Goal: Task Accomplishment & Management: Manage account settings

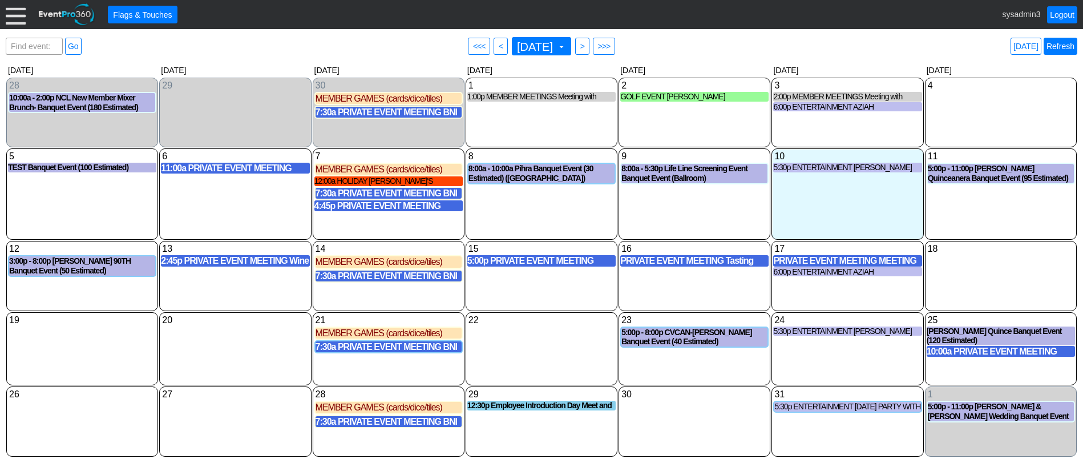
click at [1055, 45] on link "Refresh" at bounding box center [1060, 46] width 34 height 17
click at [18, 8] on div at bounding box center [16, 15] width 20 height 20
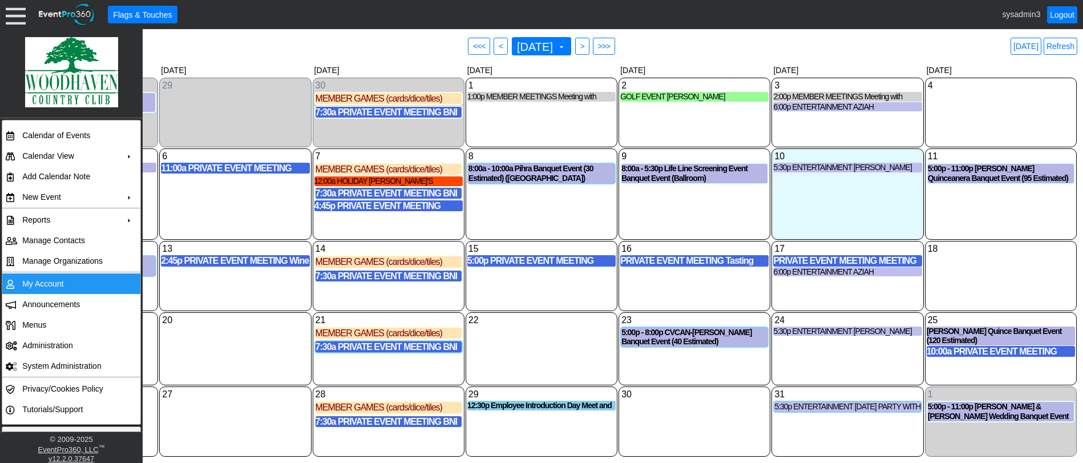
click at [43, 279] on td "My Account" at bounding box center [69, 283] width 102 height 21
click at [1060, 43] on link "Refresh" at bounding box center [1060, 46] width 34 height 17
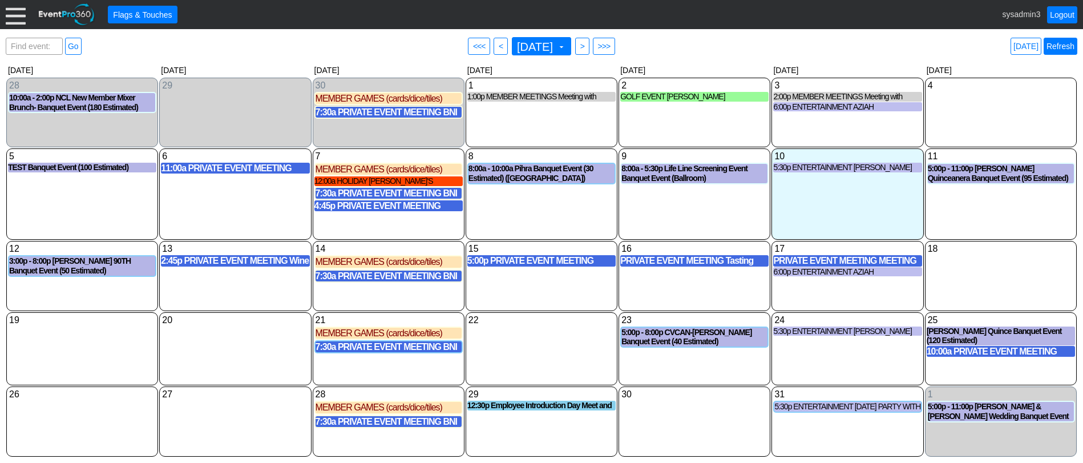
click at [1064, 42] on link "Refresh" at bounding box center [1060, 46] width 34 height 17
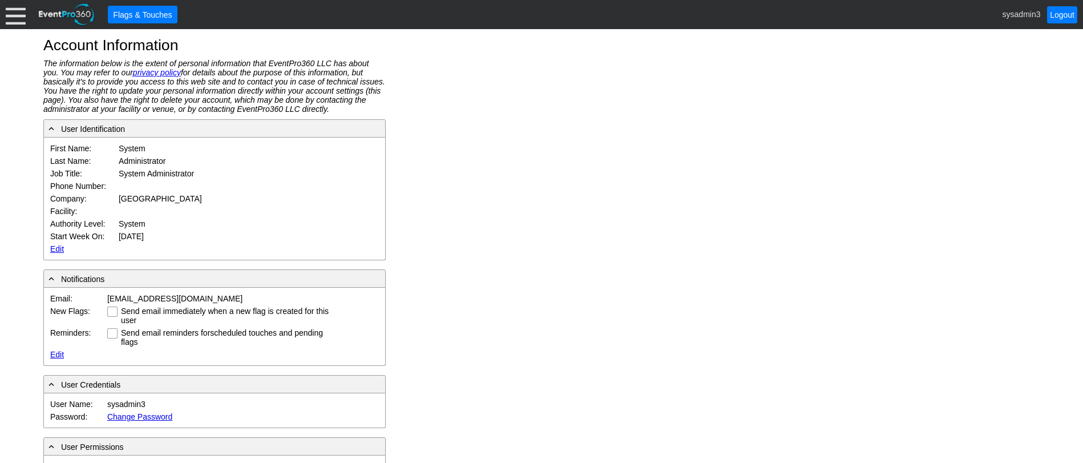
click at [13, 13] on div at bounding box center [16, 15] width 20 height 20
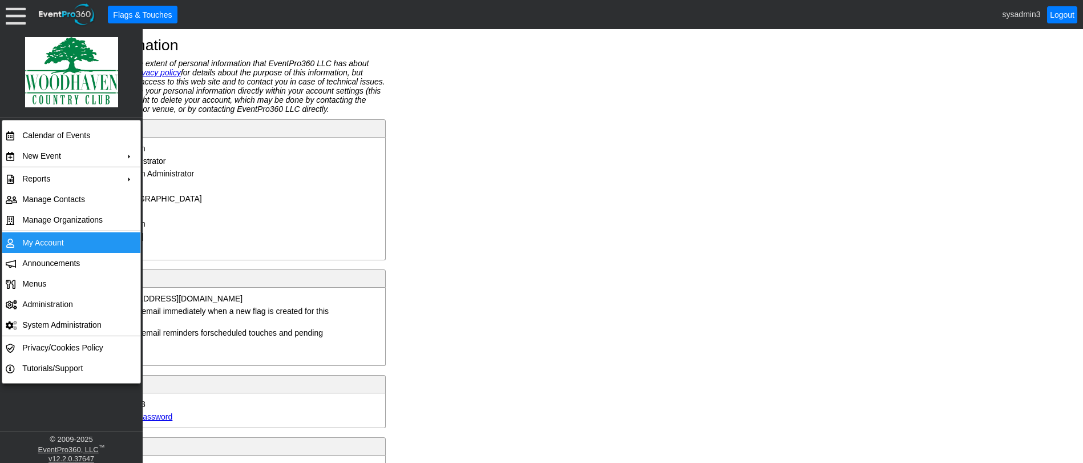
click at [59, 239] on td "My Account" at bounding box center [69, 242] width 102 height 21
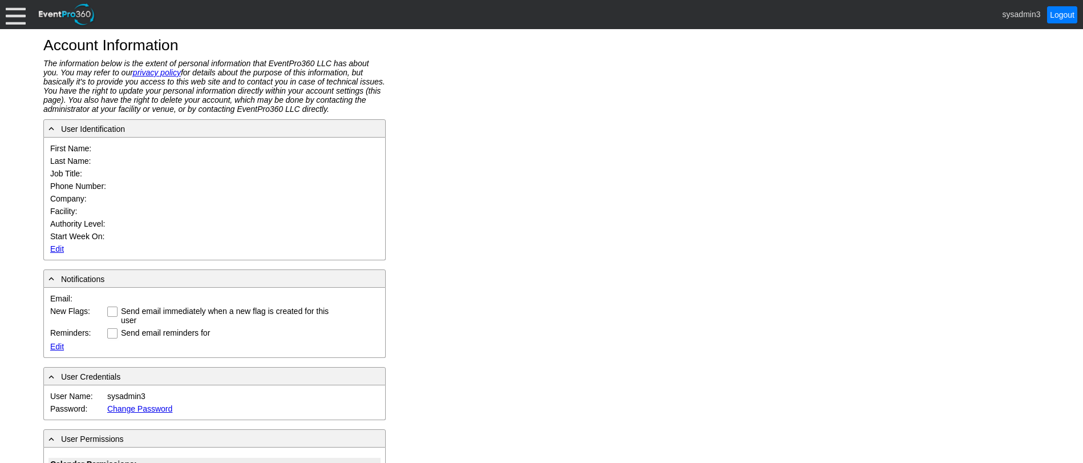
type input "System"
type input "Administrator"
type input "System Administrator"
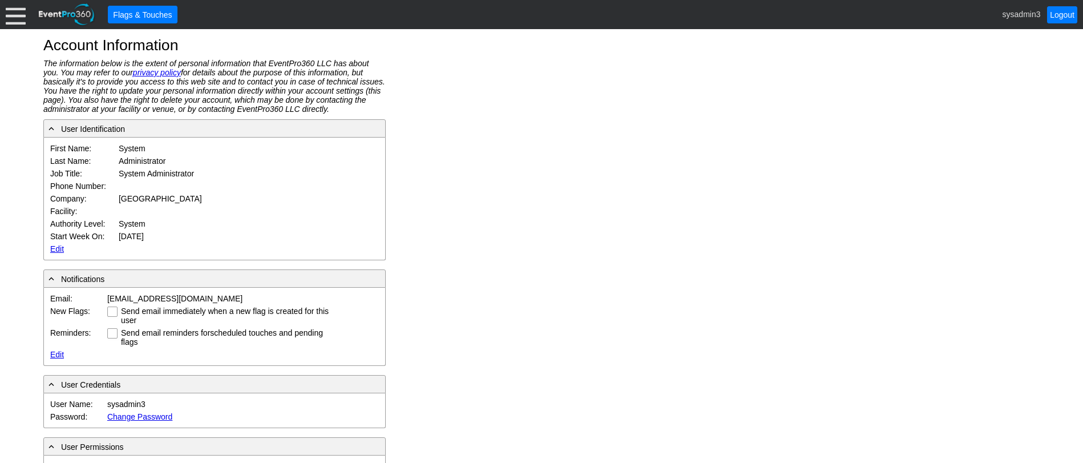
click at [57, 245] on link "Edit" at bounding box center [57, 248] width 14 height 9
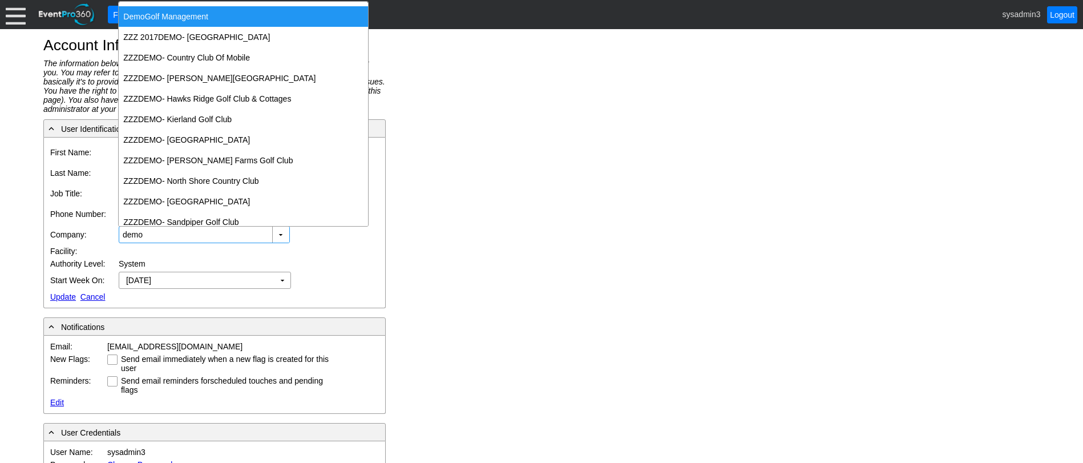
click at [224, 18] on div "Demo Golf Management" at bounding box center [243, 16] width 249 height 21
type input "Demo Golf Management"
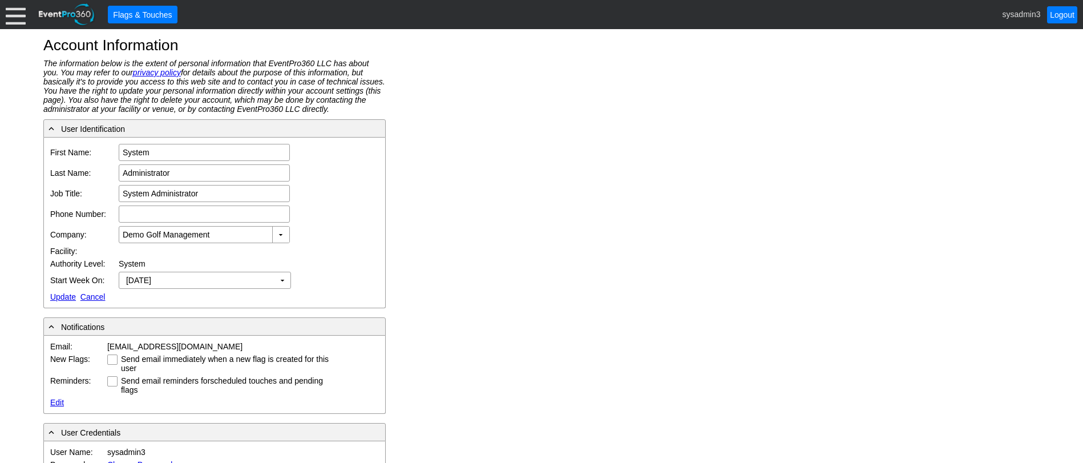
click at [67, 295] on link "Update" at bounding box center [63, 296] width 26 height 9
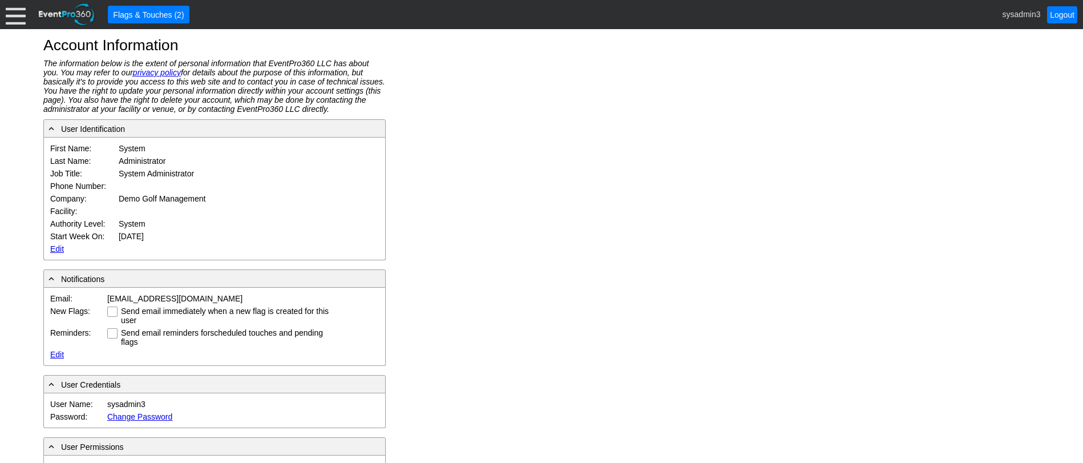
click at [21, 9] on div at bounding box center [16, 15] width 20 height 20
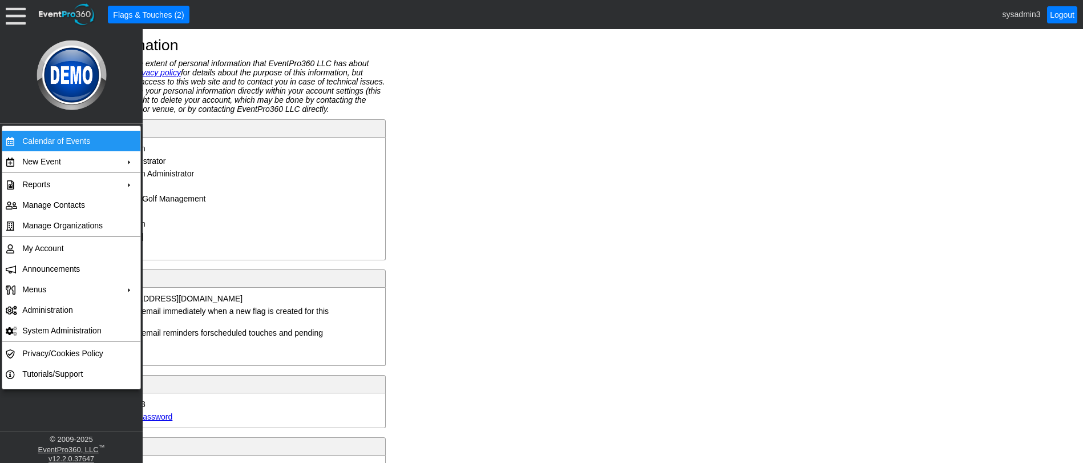
click at [33, 137] on td "Calendar of Events" at bounding box center [69, 141] width 102 height 21
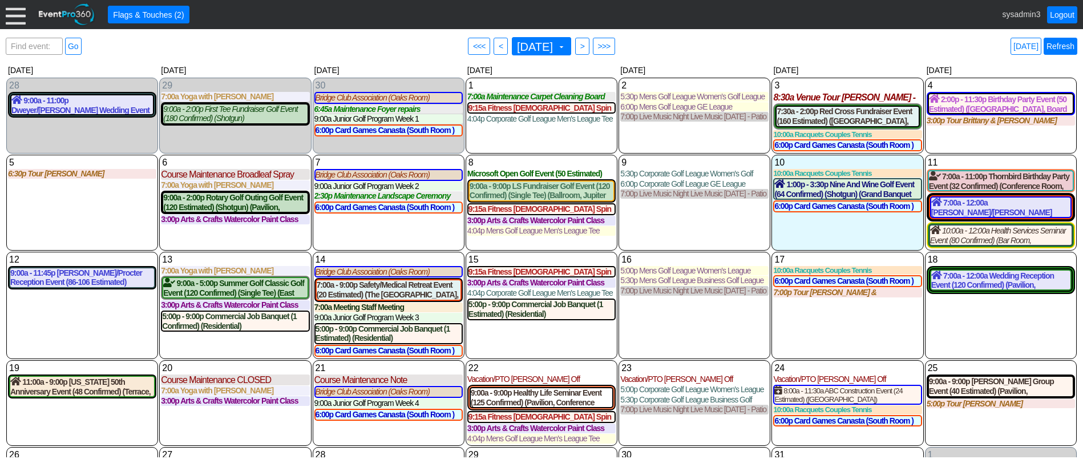
click at [1056, 44] on link "Refresh" at bounding box center [1060, 46] width 34 height 17
click at [15, 7] on div at bounding box center [16, 15] width 20 height 20
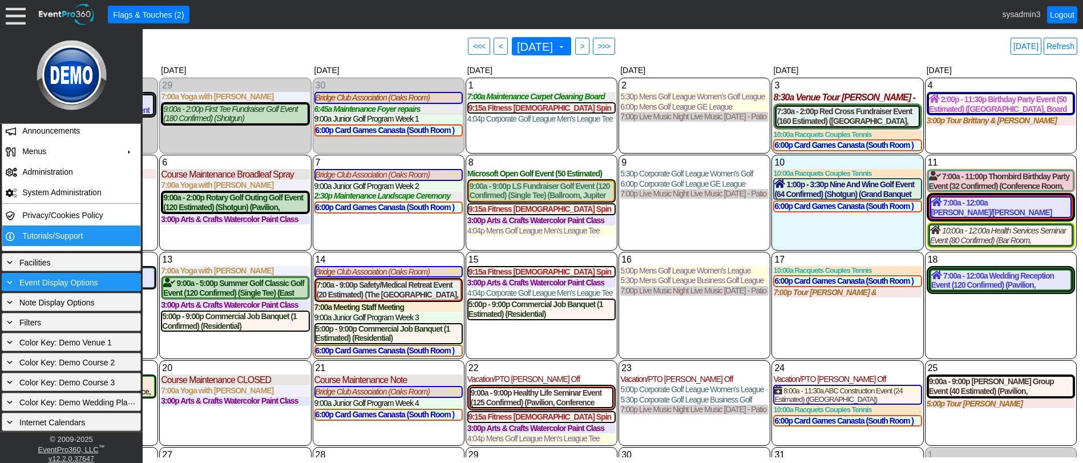
scroll to position [180, 0]
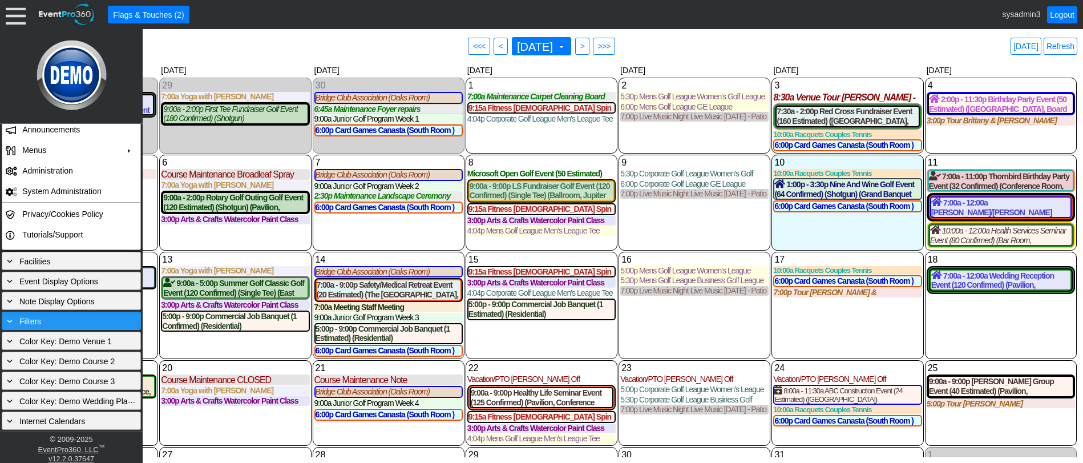
click at [62, 321] on div "+ Filters" at bounding box center [71, 320] width 133 height 13
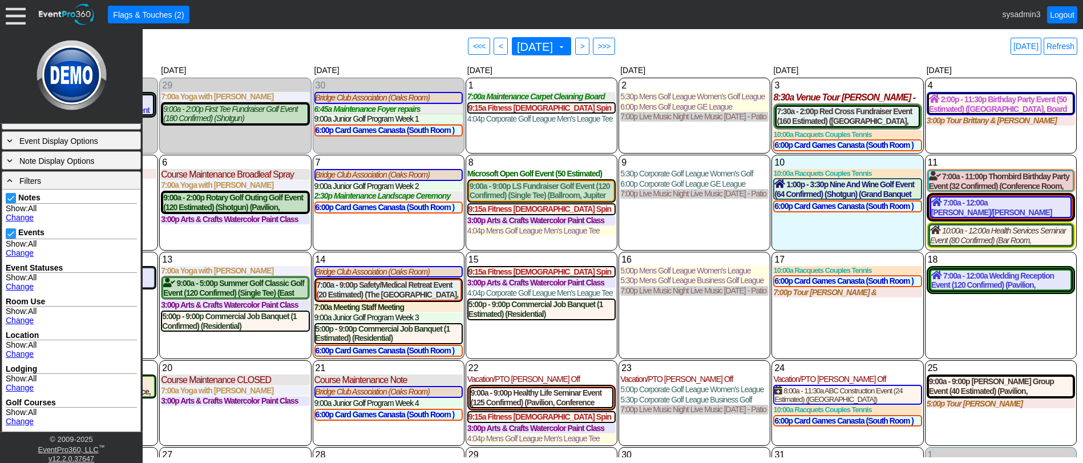
scroll to position [294, 0]
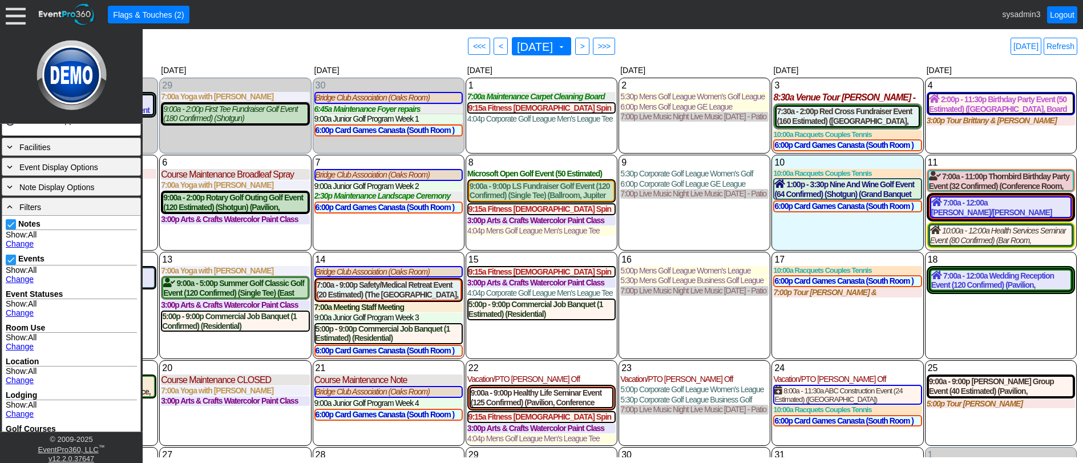
click at [23, 240] on link "Change" at bounding box center [20, 243] width 28 height 9
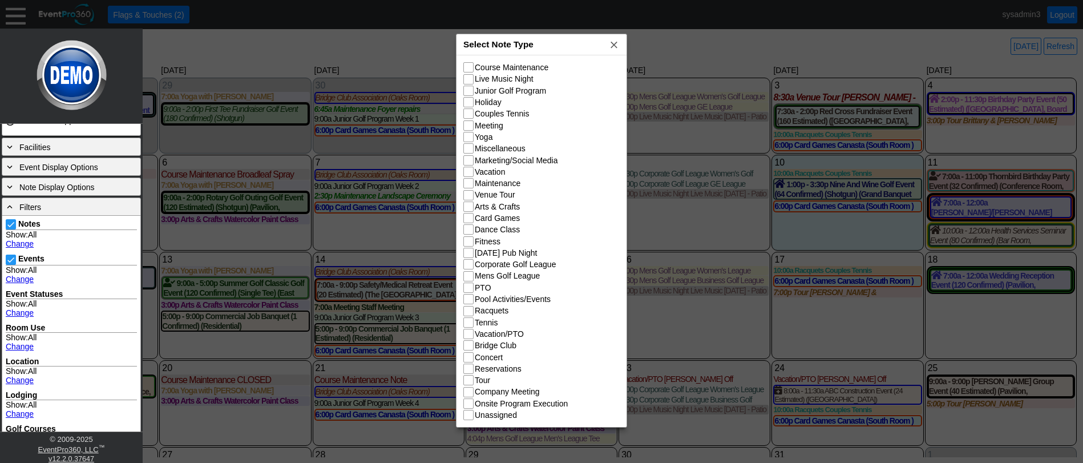
click at [472, 68] on input "Course Maintenance" at bounding box center [469, 68] width 11 height 11
checkbox input "true"
click at [470, 91] on input "Junior Golf Program" at bounding box center [469, 91] width 11 height 11
checkbox input "true"
click at [469, 79] on input "Live Music Night" at bounding box center [469, 80] width 11 height 11
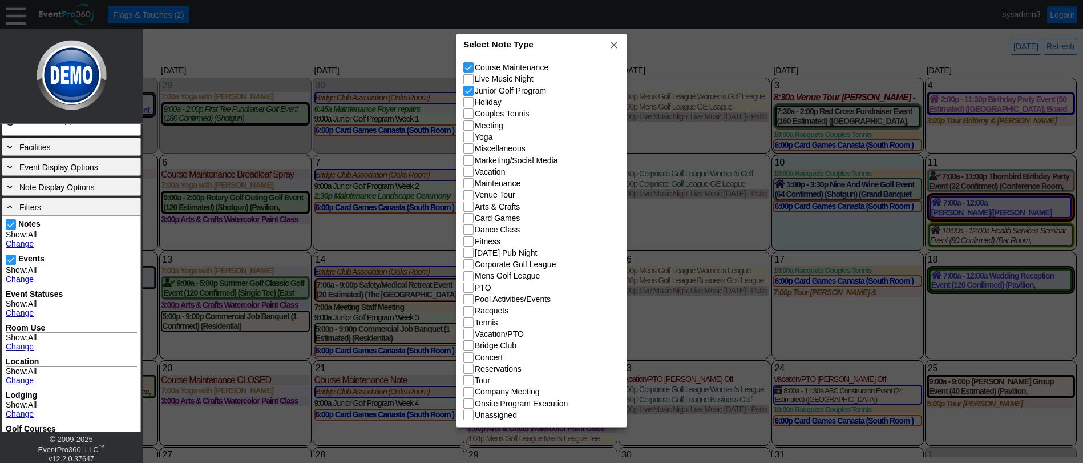
checkbox input "true"
click at [470, 140] on input "Yoga" at bounding box center [469, 137] width 11 height 11
checkbox input "true"
click at [470, 195] on input "Venue Tour" at bounding box center [469, 196] width 11 height 11
checkbox input "true"
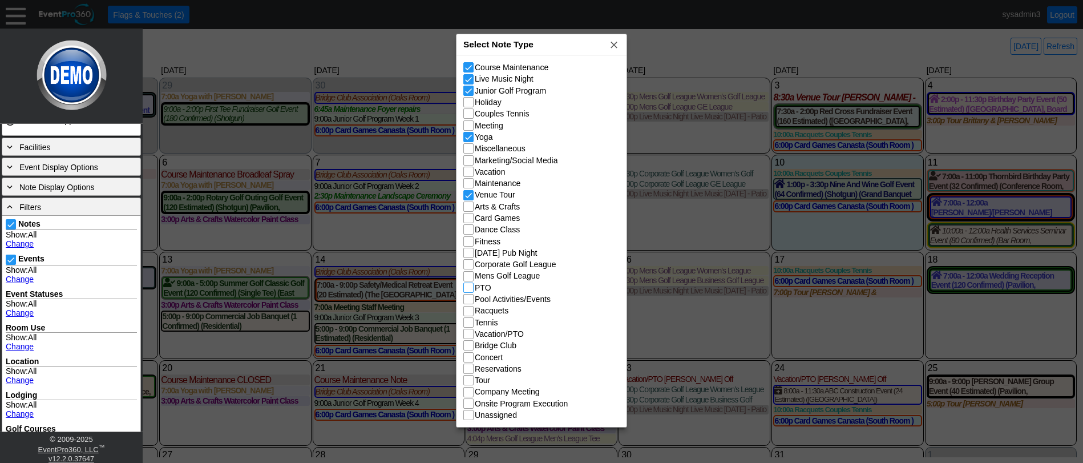
click at [470, 289] on input "PTO" at bounding box center [469, 288] width 11 height 11
checkbox input "true"
click at [470, 302] on input "Pool Activities/Events" at bounding box center [469, 299] width 11 height 11
checkbox input "true"
click at [471, 382] on input "Tour" at bounding box center [469, 380] width 11 height 11
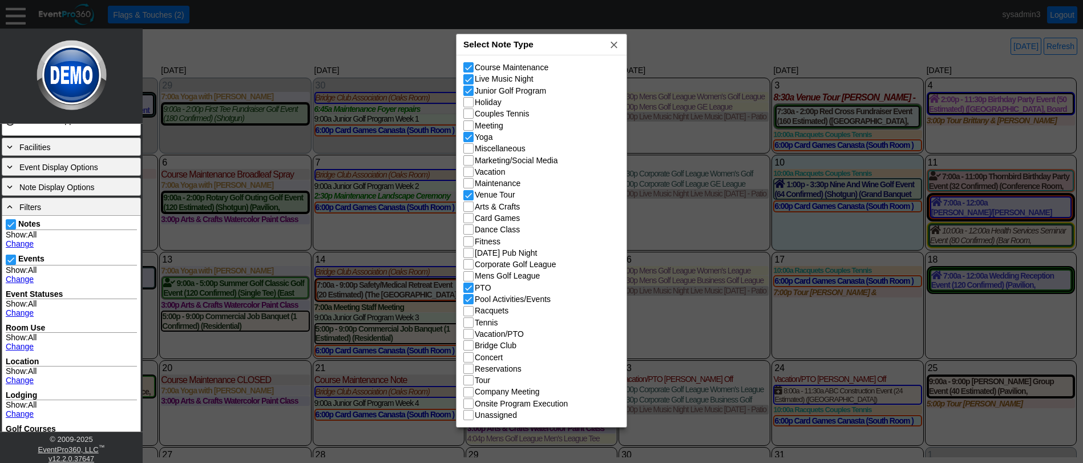
checkbox input "true"
click at [469, 347] on input "Bridge Club" at bounding box center [469, 346] width 11 height 11
checkbox input "true"
click at [469, 310] on input "Racquets" at bounding box center [469, 311] width 11 height 11
click at [468, 314] on input "Racquets" at bounding box center [469, 311] width 11 height 11
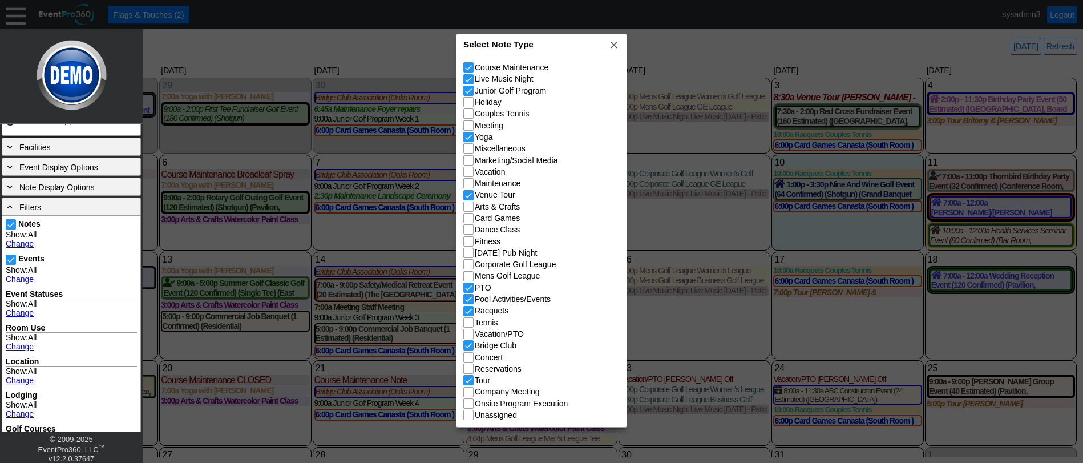
checkbox input "false"
click at [468, 272] on input "Mens Golf League" at bounding box center [469, 277] width 11 height 11
checkbox input "true"
click at [467, 263] on input "Corporate Golf League" at bounding box center [469, 265] width 11 height 11
checkbox input "true"
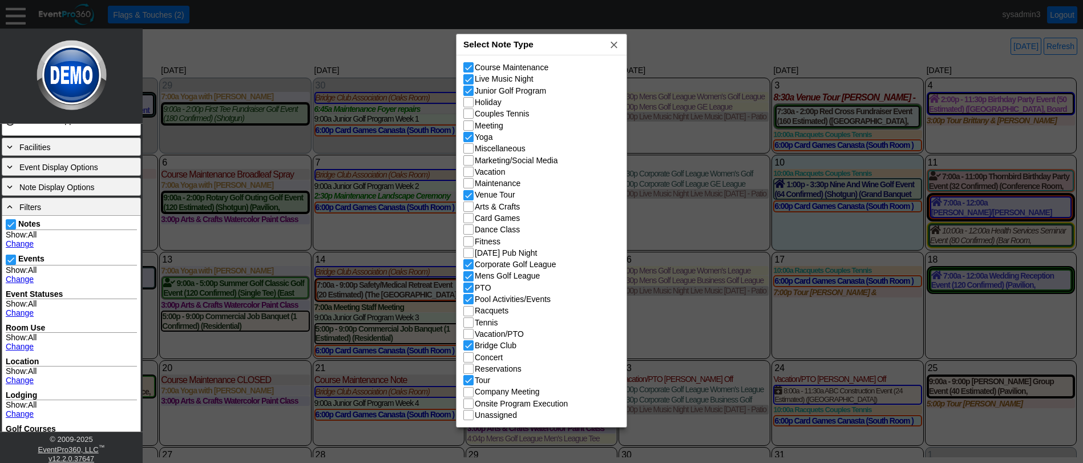
click at [471, 102] on input "Holiday" at bounding box center [469, 103] width 11 height 11
checkbox input "true"
click at [610, 42] on span "x" at bounding box center [613, 44] width 11 height 11
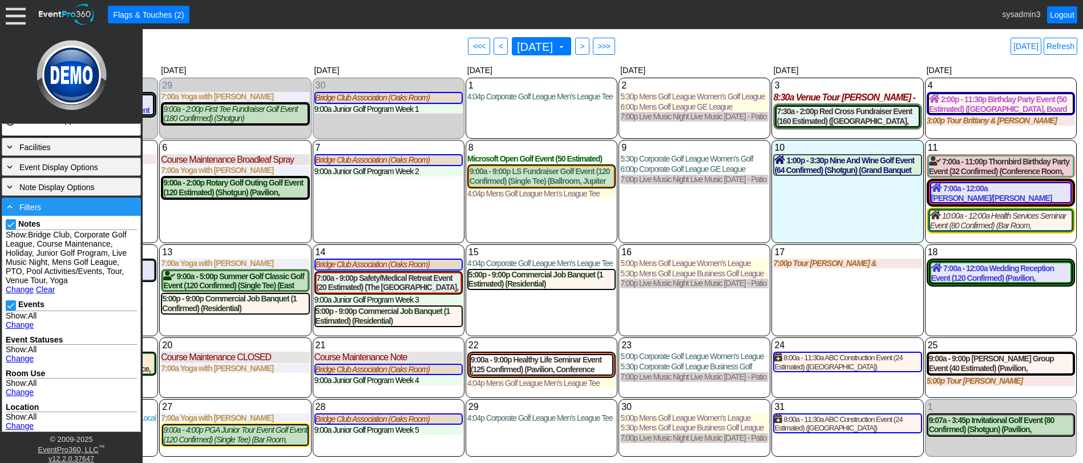
click at [77, 203] on div "- Filters" at bounding box center [71, 206] width 133 height 13
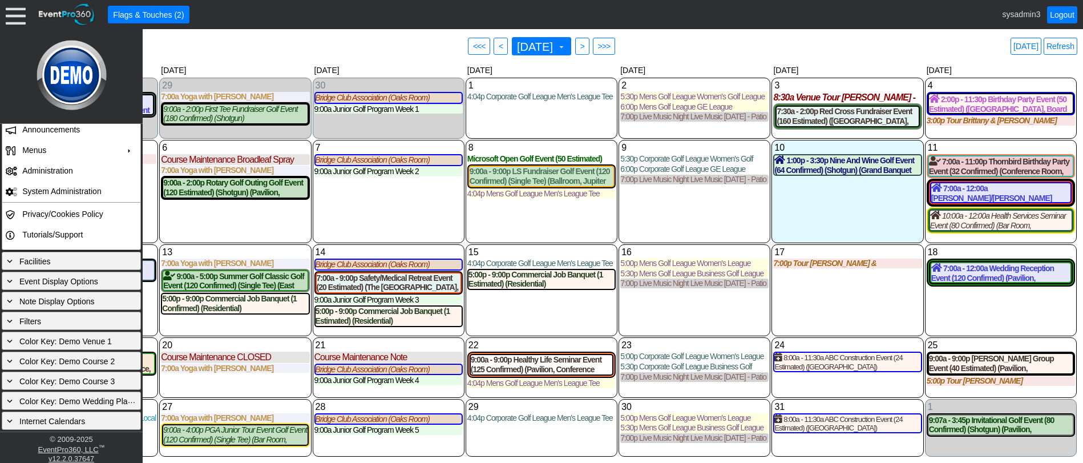
click at [684, 215] on div "9 Thursday 5:30p Corporate Golf League Women's Golf League Women's Golf League …" at bounding box center [694, 191] width 152 height 103
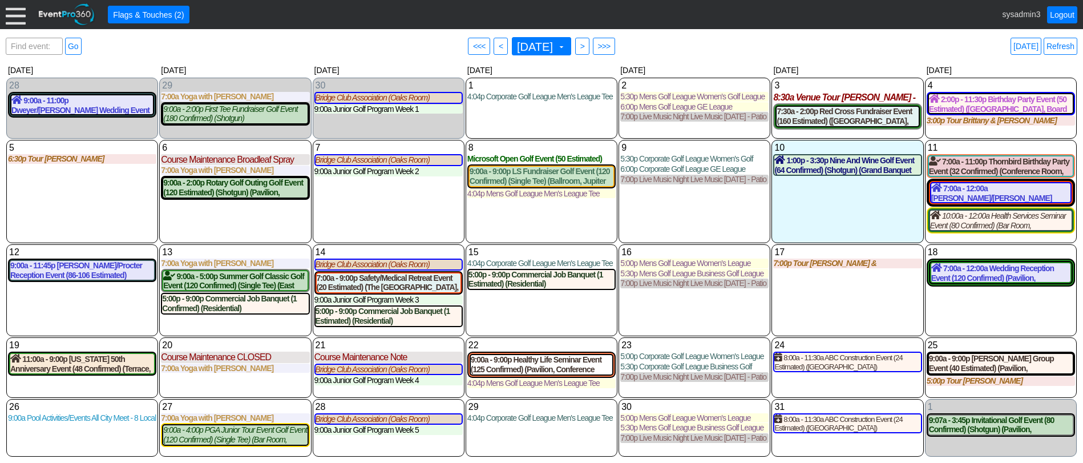
click at [10, 10] on div at bounding box center [16, 15] width 20 height 20
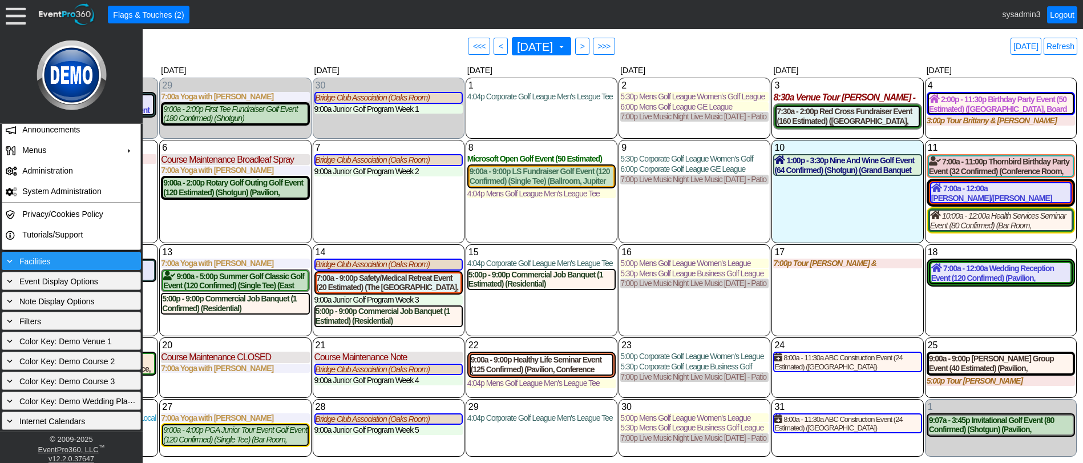
click at [72, 256] on div "+ Facilities" at bounding box center [71, 260] width 133 height 13
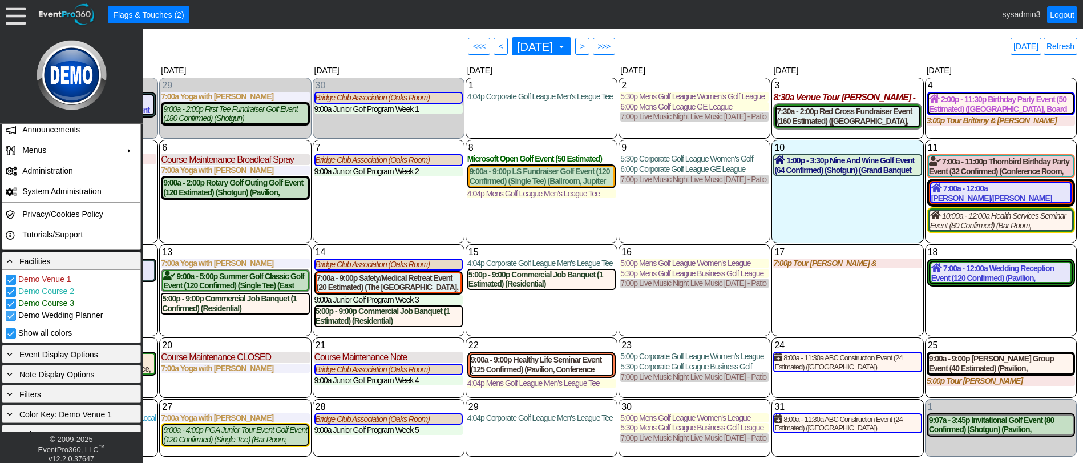
click at [13, 318] on input "Demo Wedding Planner" at bounding box center [11, 316] width 11 height 11
checkbox input "false"
click at [10, 303] on input "Demo Course 3" at bounding box center [11, 304] width 11 height 11
checkbox input "false"
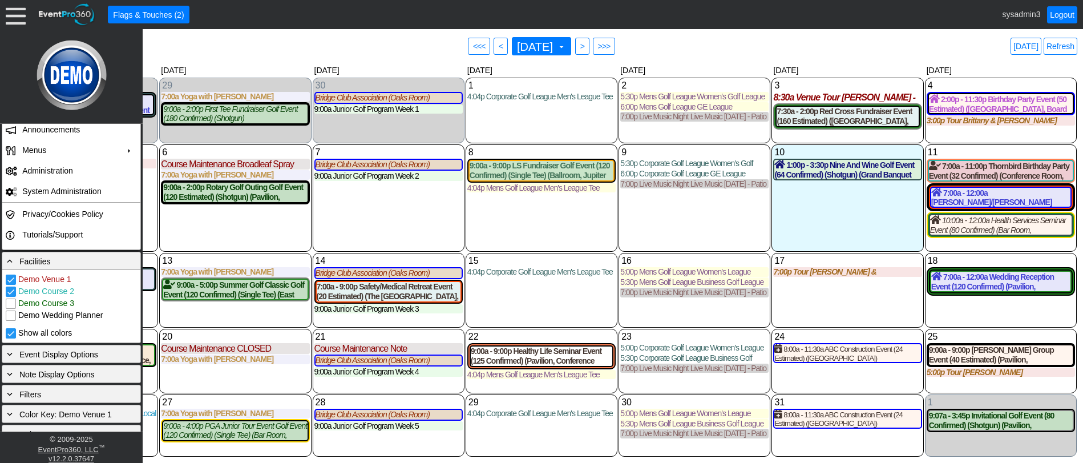
click at [10, 288] on input "Demo Course 2" at bounding box center [11, 292] width 11 height 11
checkbox input "false"
click at [532, 193] on div "8 Wednesday 4:04p Mens Golf League Men's League Tee Times Men's League Tee Time…" at bounding box center [541, 197] width 152 height 107
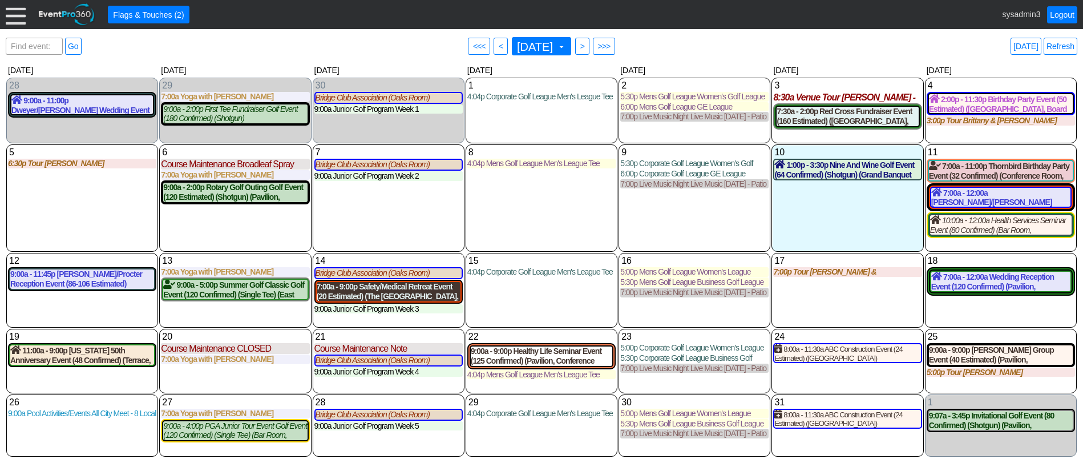
click at [390, 290] on div "7:00a - 9:00p Safety/Medical Retreat Event (20 Estimated) (The Grand Room, Sout…" at bounding box center [389, 291] width 144 height 19
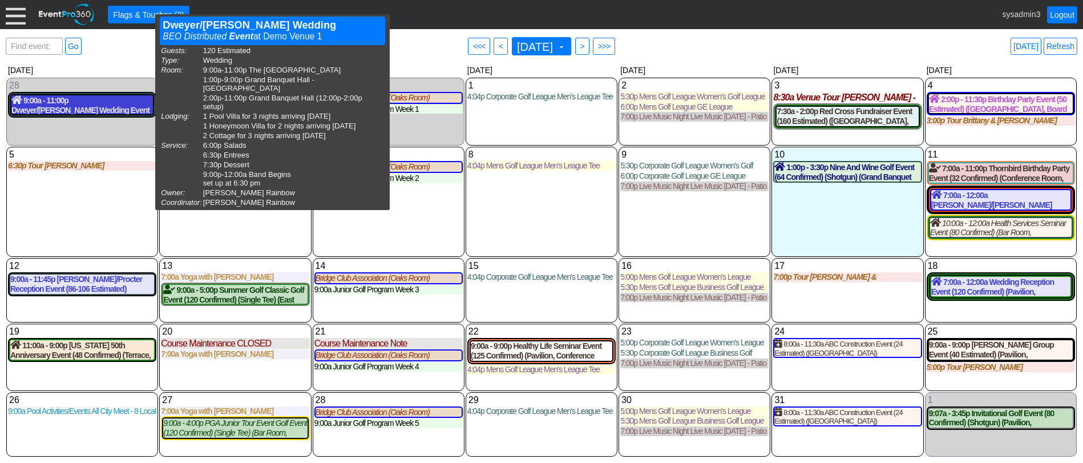
click at [69, 104] on div "9:00a - 11:00p Dweyer/Hutchinson Wedding Event (120 Estimated) (The Grand Room,…" at bounding box center [81, 104] width 141 height 19
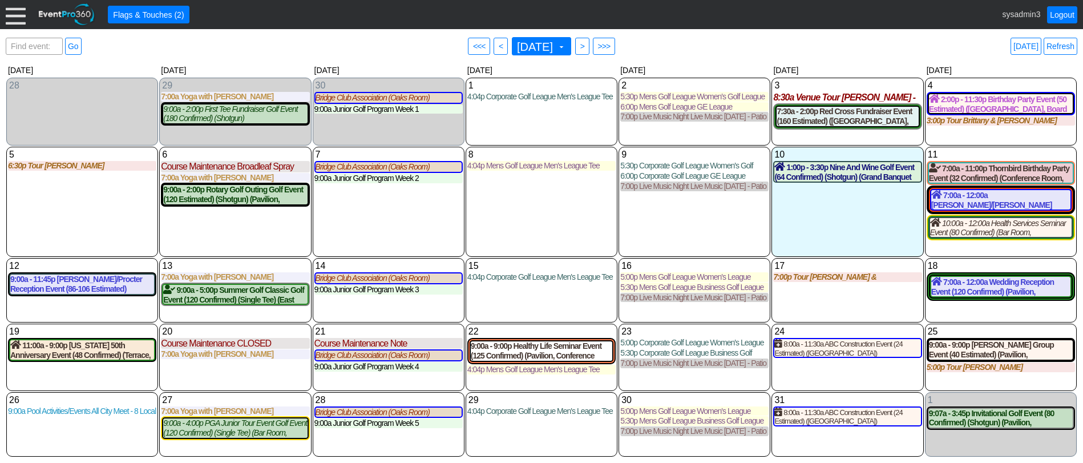
click at [13, 19] on div at bounding box center [16, 15] width 20 height 20
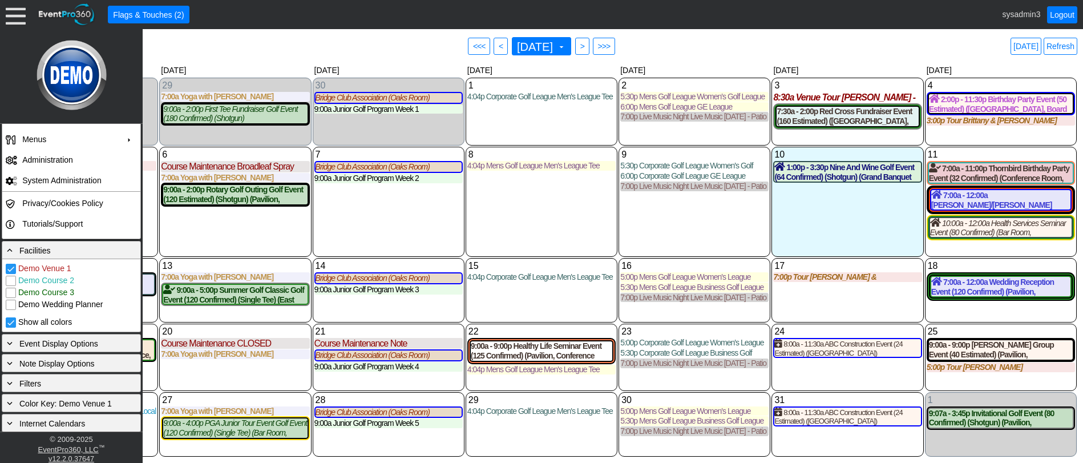
scroll to position [193, 0]
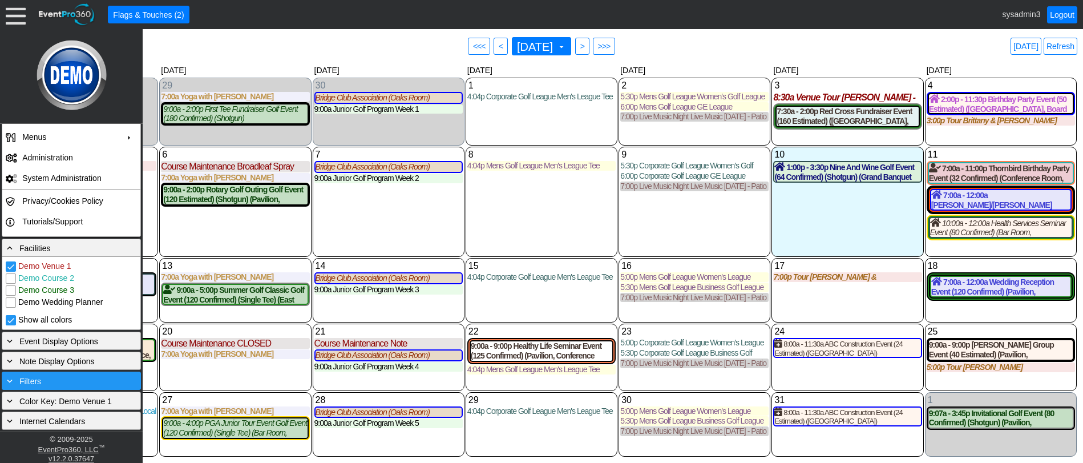
click at [45, 384] on div "+ Filters" at bounding box center [71, 380] width 133 height 13
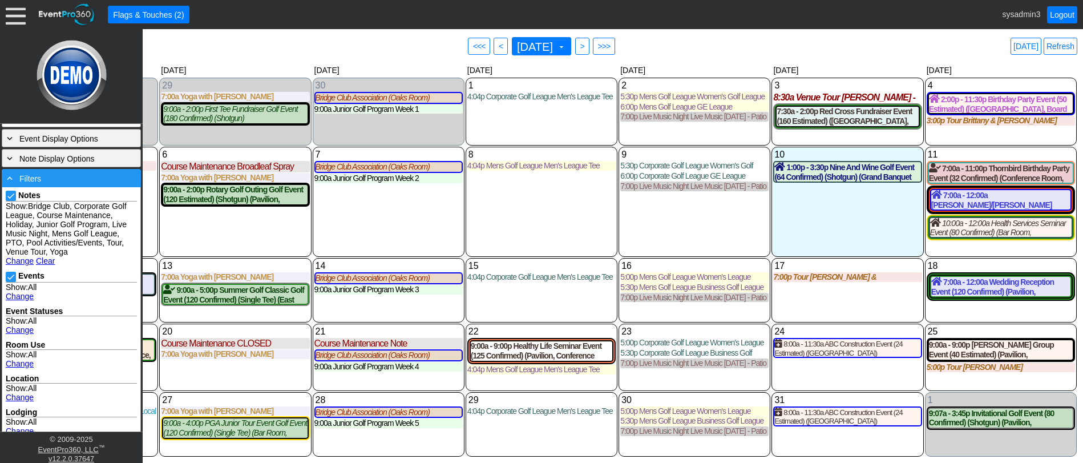
scroll to position [422, 0]
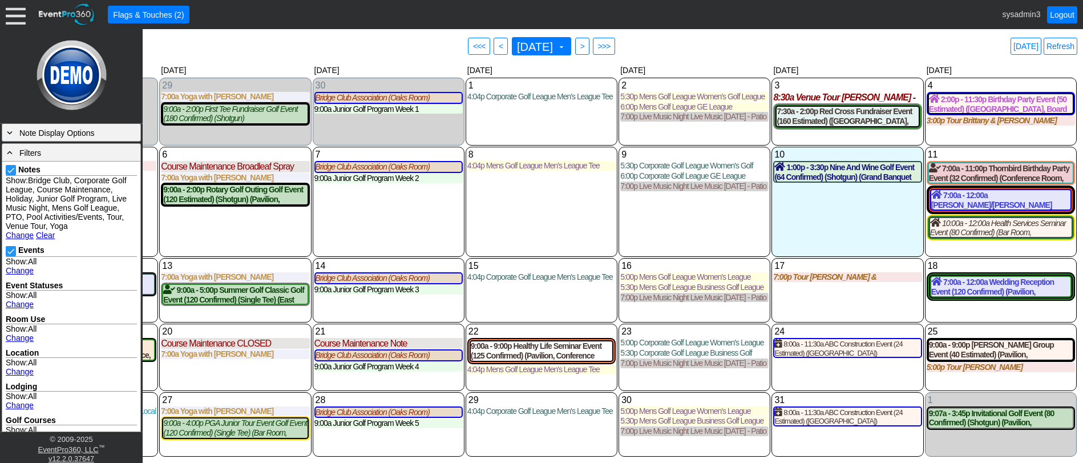
click at [17, 240] on link "Change" at bounding box center [20, 234] width 28 height 9
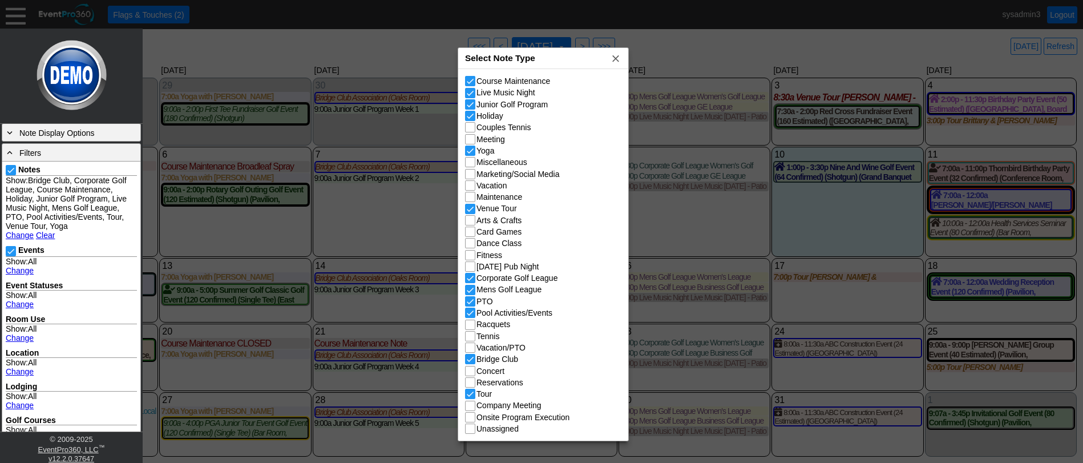
click at [539, 55] on div "Select Note Type x" at bounding box center [543, 58] width 170 height 21
click at [472, 361] on input "Bridge Club" at bounding box center [470, 359] width 11 height 11
checkbox input "false"
click at [685, 222] on div at bounding box center [541, 231] width 1083 height 463
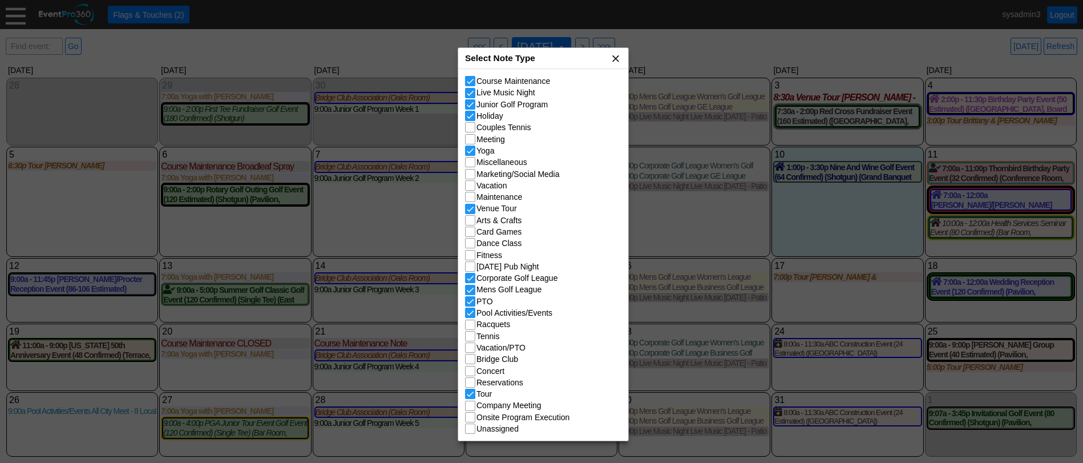
click at [617, 56] on span "x" at bounding box center [615, 57] width 11 height 11
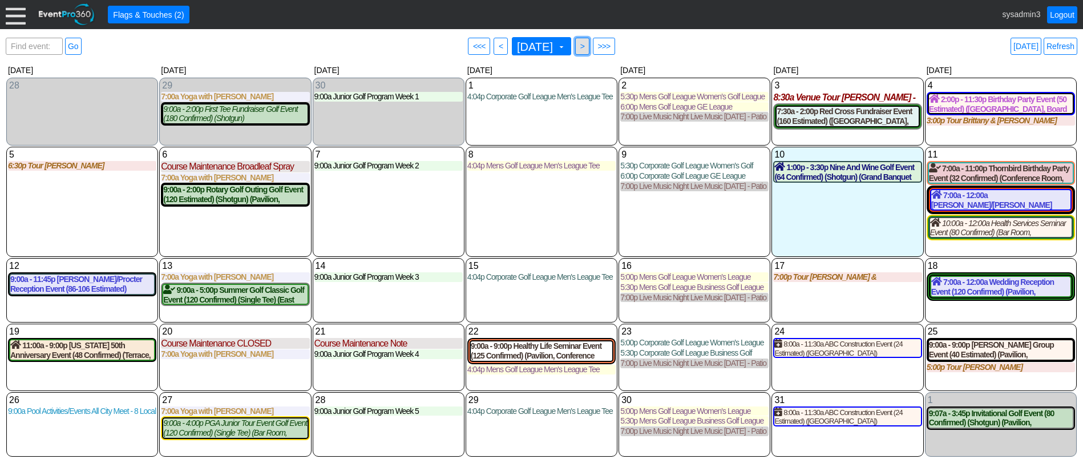
click at [586, 48] on span ">" at bounding box center [582, 46] width 9 height 11
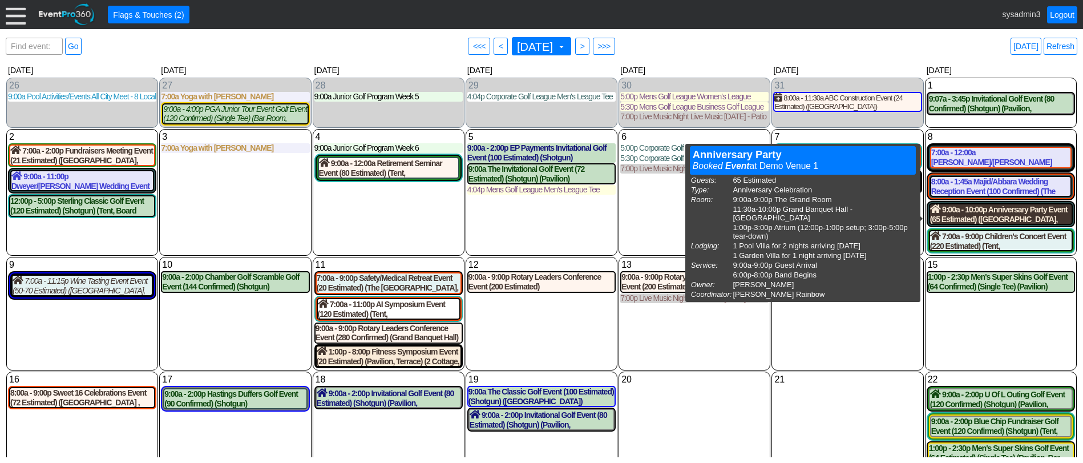
click at [957, 211] on div "9:00a - 10:00p Anniversary Party Event (65 Estimated) (The Grand Room, Grand Ba…" at bounding box center [1000, 213] width 141 height 19
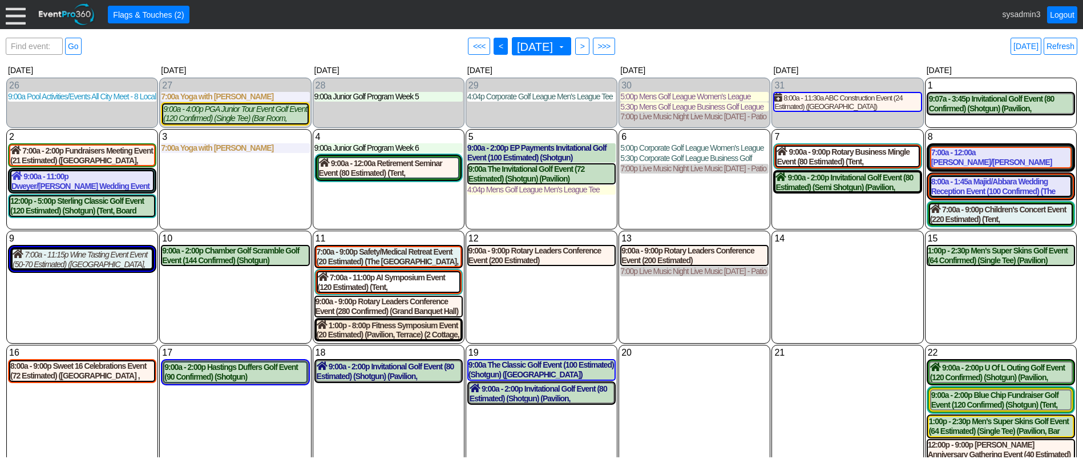
click at [496, 45] on span "<" at bounding box center [500, 46] width 9 height 11
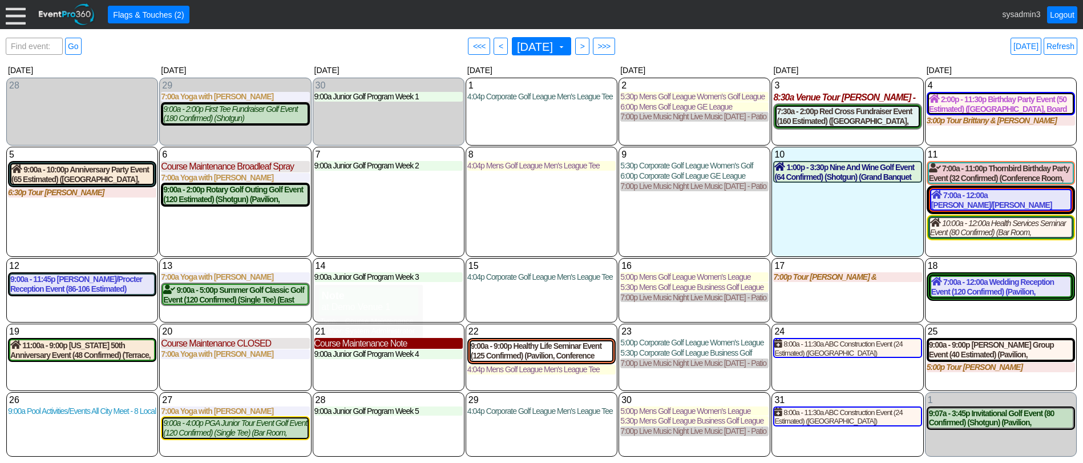
click at [382, 346] on div "Course Maintenance Note" at bounding box center [388, 343] width 148 height 11
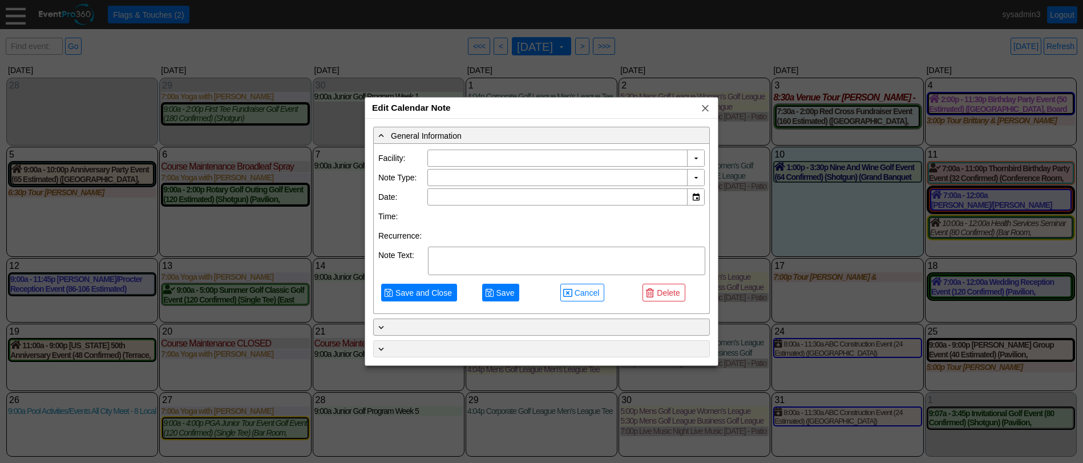
type input "Demo Venue 1"
type input "10/21/2025"
type textarea "Note"
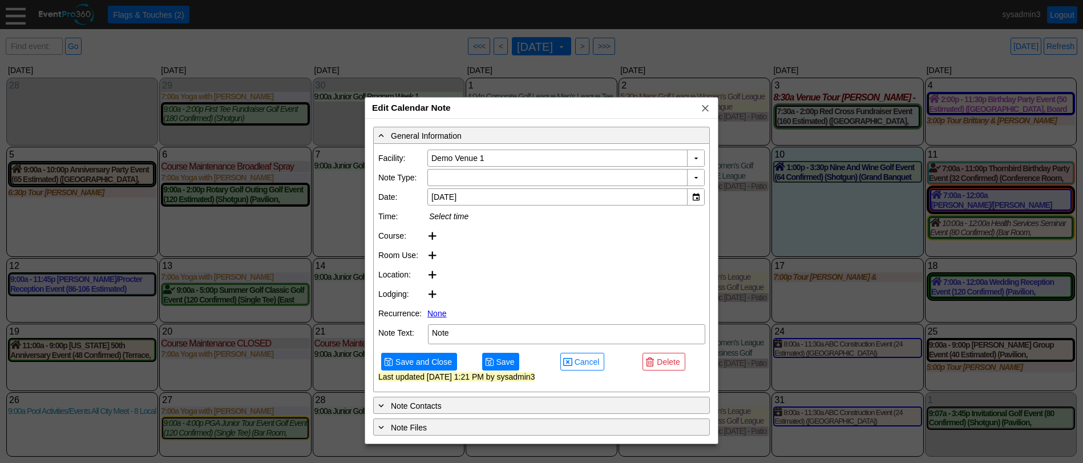
type input "Course Maintenance"
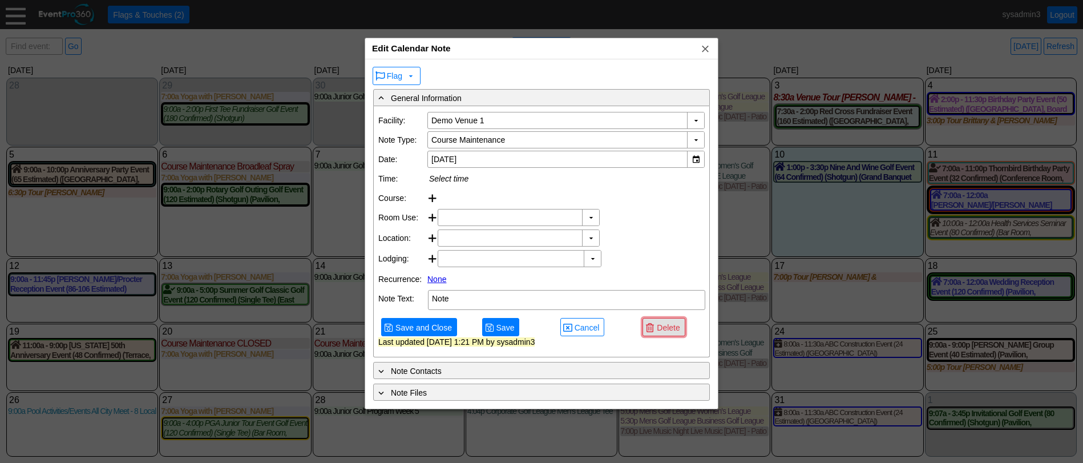
click at [669, 333] on span "Delete" at bounding box center [667, 327] width 27 height 11
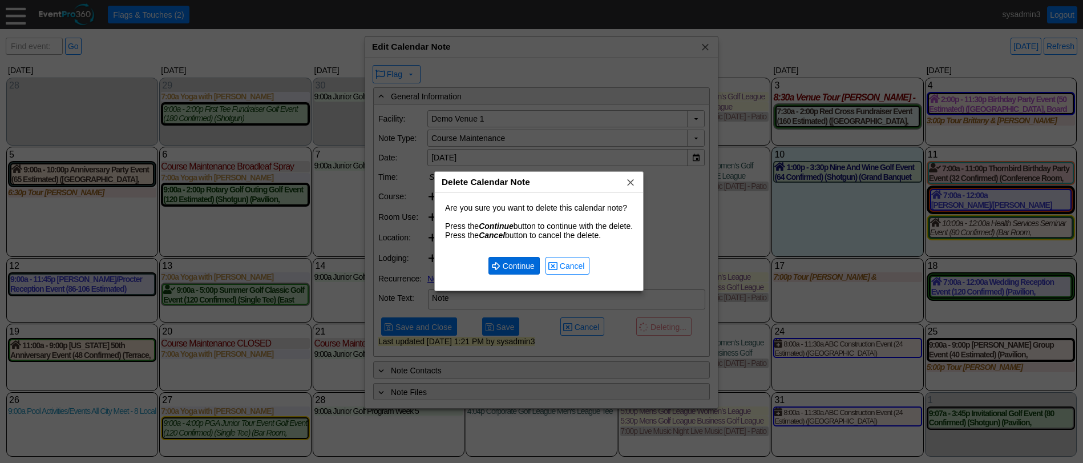
click at [520, 266] on span "Continue" at bounding box center [518, 265] width 37 height 11
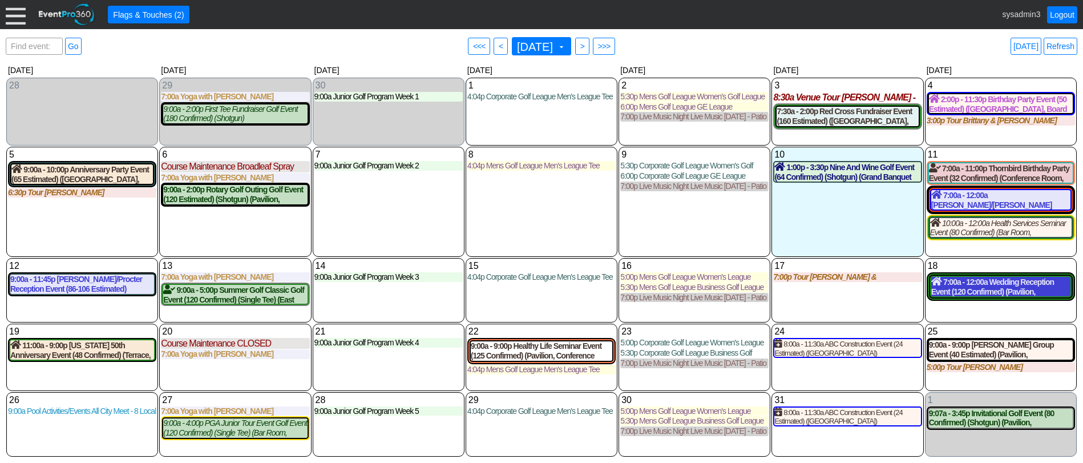
click at [970, 288] on div "7:00a - 12:00a Wedding Reception Event (120 Confirmed) (Pavilion, West Room, Gr…" at bounding box center [1000, 286] width 139 height 19
click at [1062, 44] on link "Refresh" at bounding box center [1060, 46] width 34 height 17
click at [1074, 44] on link "Refresh" at bounding box center [1060, 46] width 34 height 17
click at [1066, 44] on link "Refresh" at bounding box center [1060, 46] width 34 height 17
click at [1059, 45] on link "Refresh" at bounding box center [1060, 46] width 34 height 17
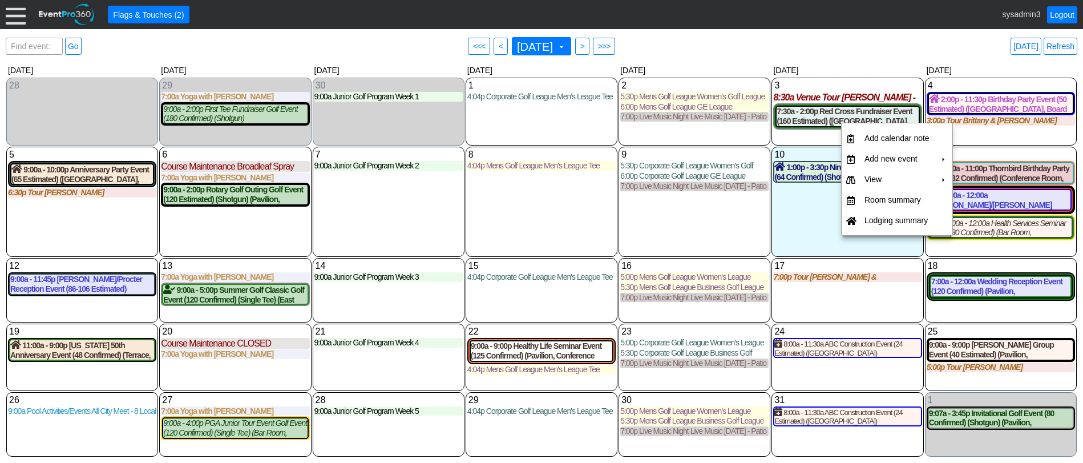
click at [841, 123] on table "Add calendar note + Add new event + View + Room summary + Lodging summary +" at bounding box center [897, 179] width 112 height 113
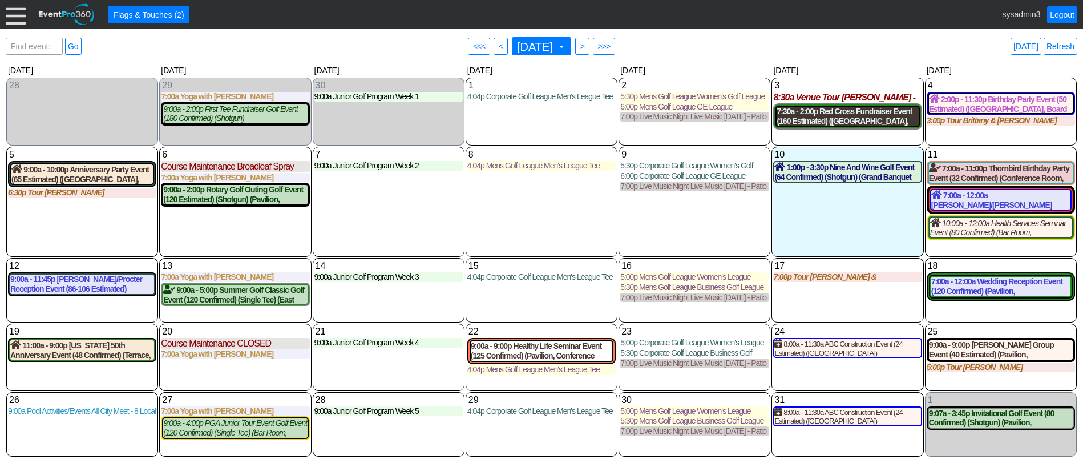
click at [817, 122] on div "7:30a - 2:00p Red Cross Fundraiser Event (160 Estimated) (East Room, West Room,…" at bounding box center [846, 116] width 141 height 19
click at [496, 47] on span "<" at bounding box center [500, 46] width 9 height 11
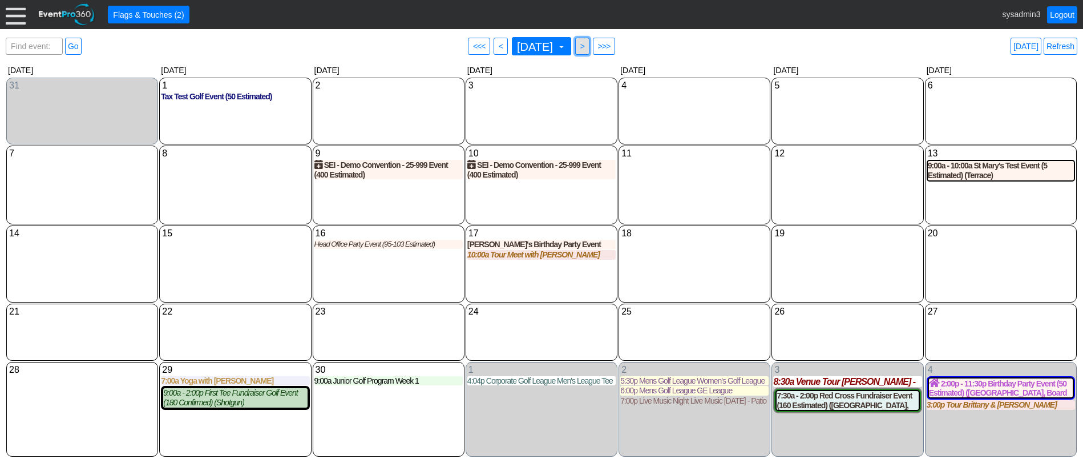
click at [586, 43] on span ">" at bounding box center [582, 46] width 9 height 11
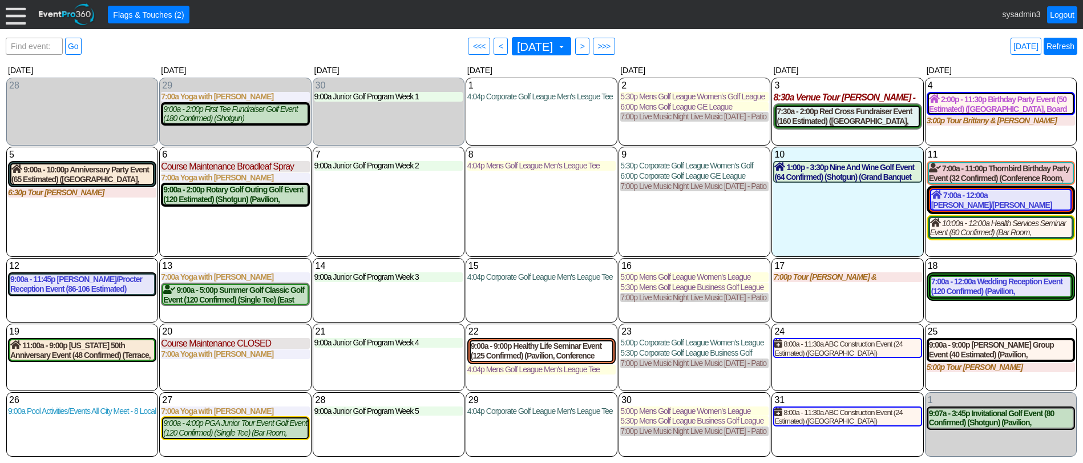
click at [1070, 44] on link "Refresh" at bounding box center [1060, 46] width 34 height 17
click at [1059, 14] on link "Logout" at bounding box center [1062, 14] width 30 height 17
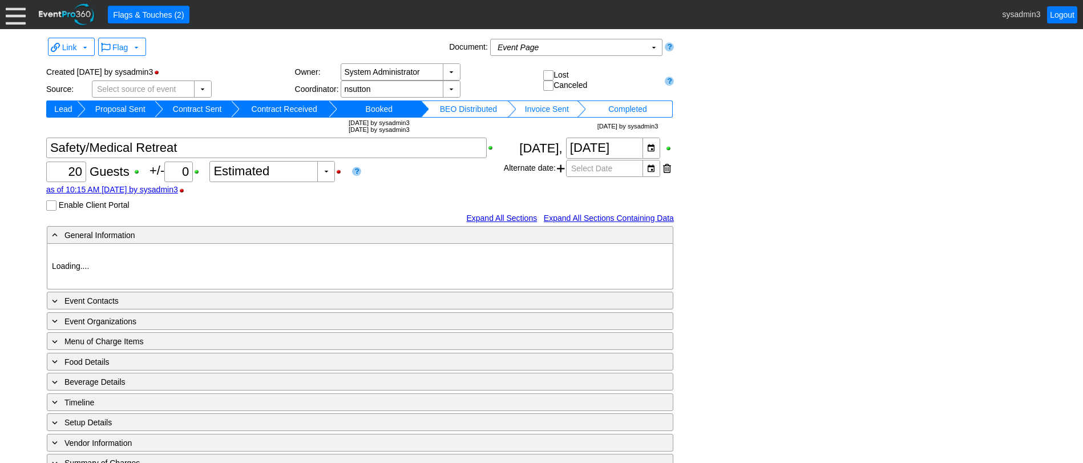
type input "Demo Venue 1"
type input "Fundraiser"
type input "770000"
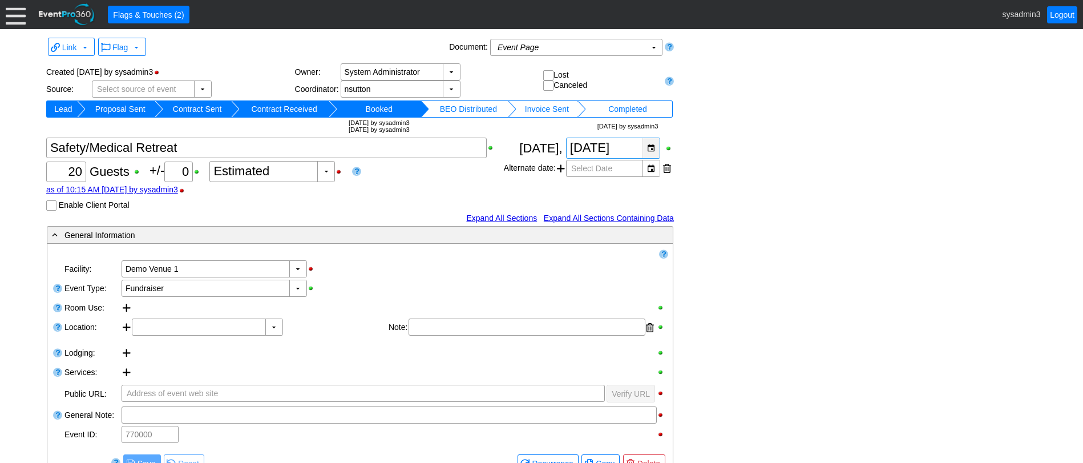
click at [651, 145] on div "▼" at bounding box center [650, 148] width 17 height 20
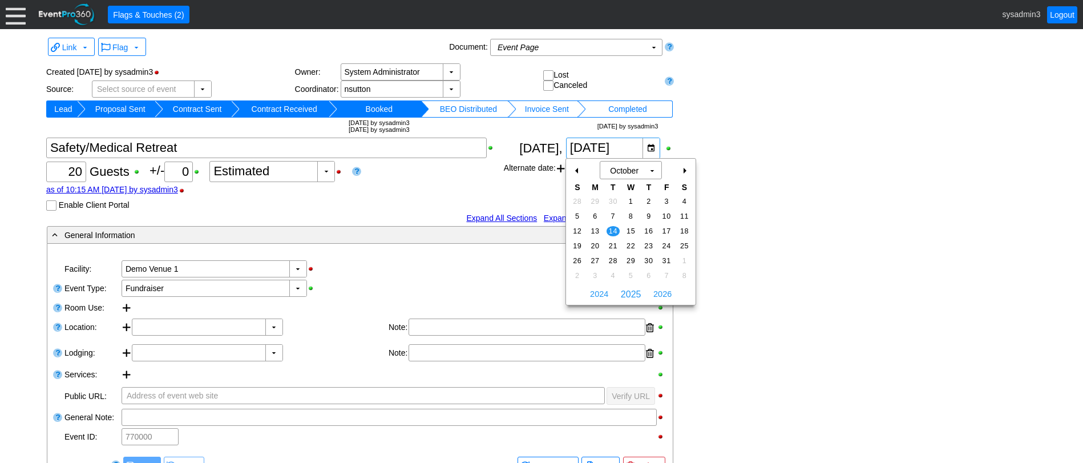
click at [685, 168] on div "+" at bounding box center [684, 170] width 18 height 19
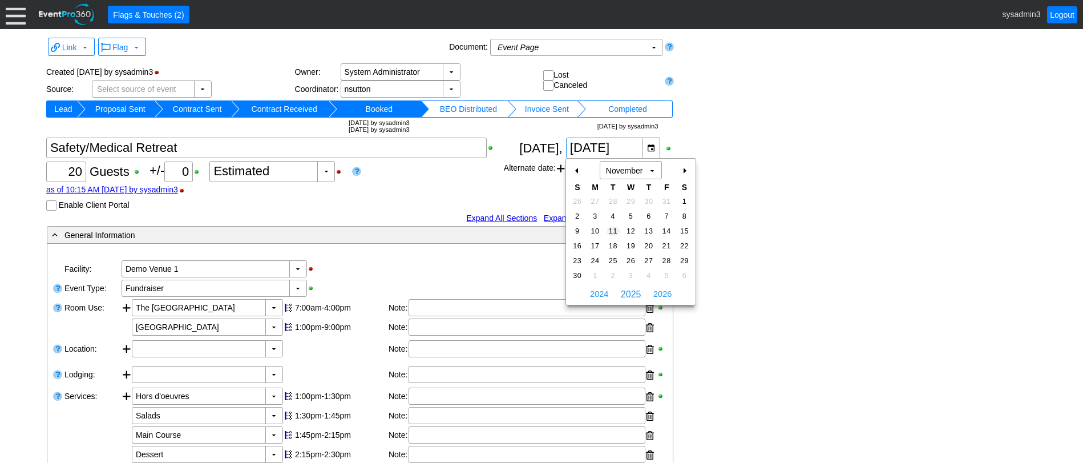
click at [609, 226] on span "11" at bounding box center [612, 231] width 13 height 10
type input "11/11/2025"
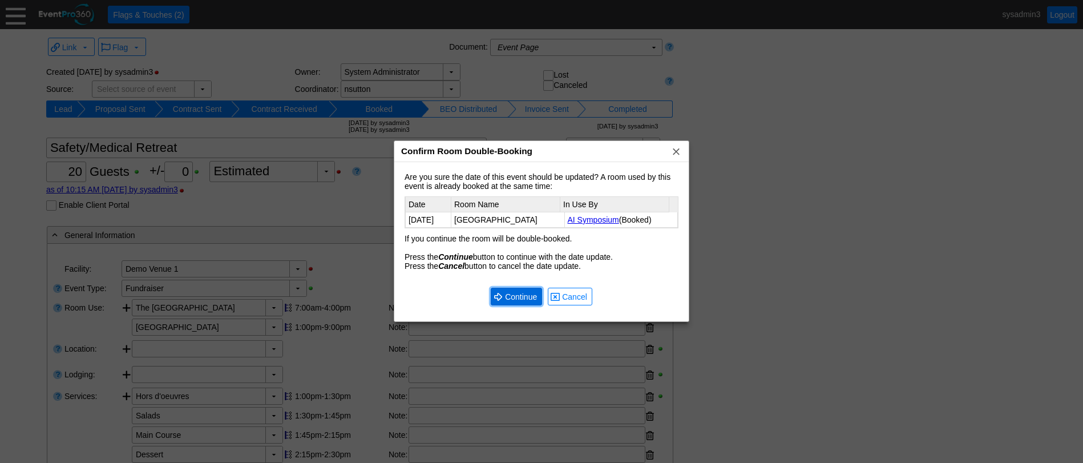
click at [515, 297] on span "Continue" at bounding box center [521, 296] width 37 height 11
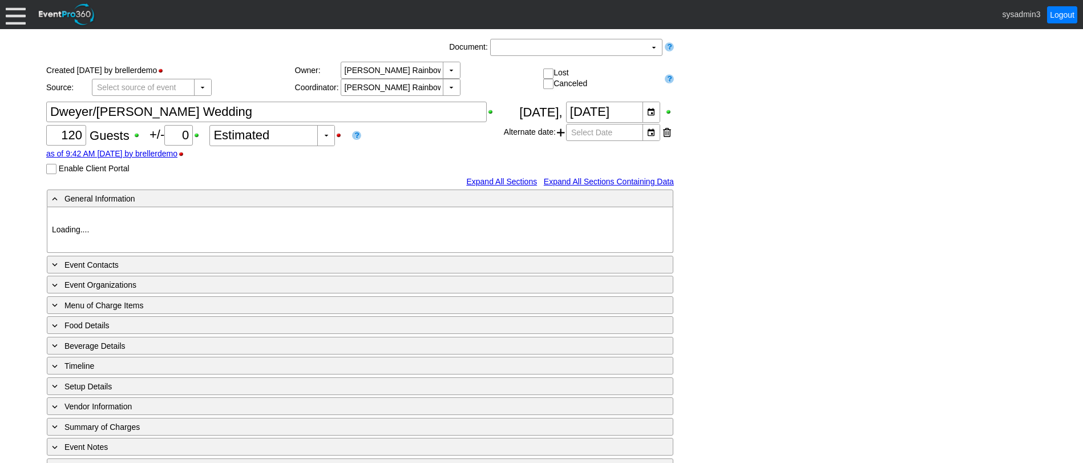
type input "Demo Venue 1"
type input "Wedding"
type input "466357"
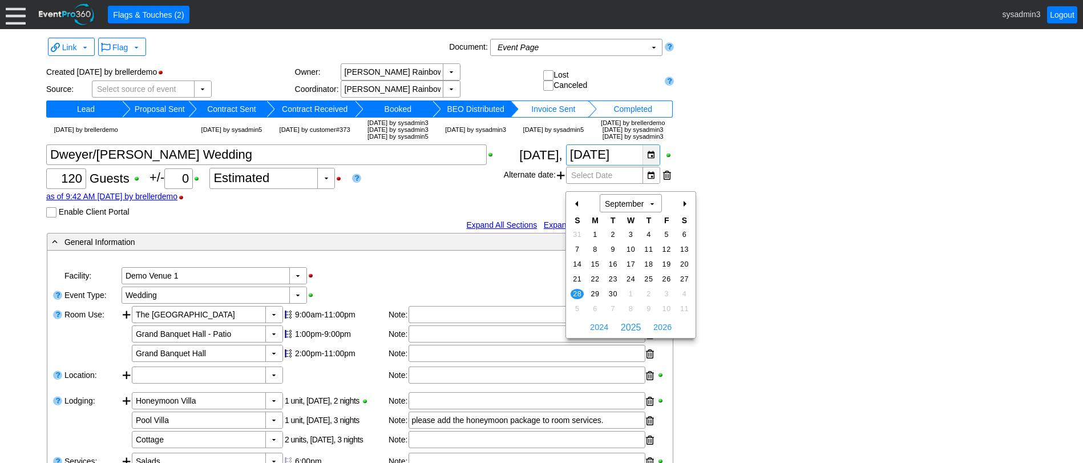
click at [657, 165] on div "▼" at bounding box center [650, 155] width 17 height 20
click at [685, 205] on div "+" at bounding box center [684, 203] width 18 height 19
click at [576, 249] on span "2" at bounding box center [576, 249] width 13 height 10
type input "11/2/2025"
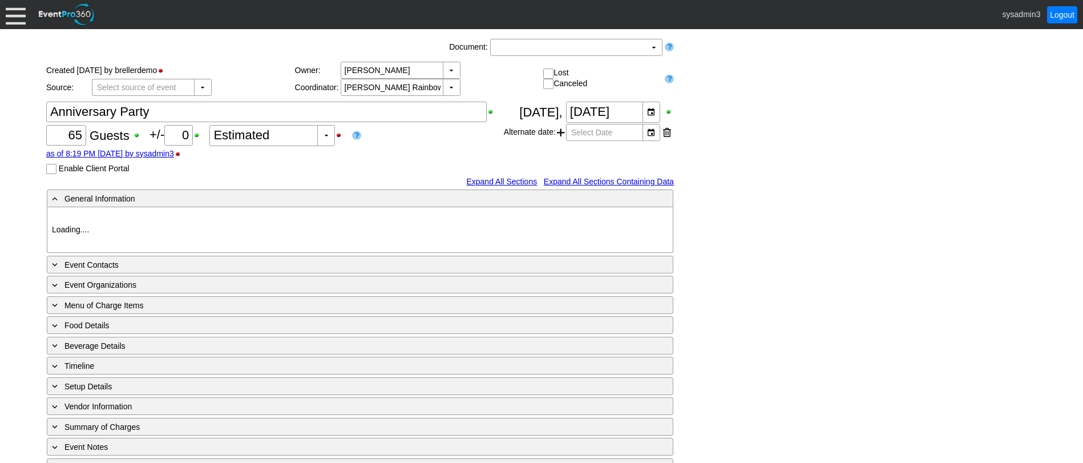
type input "Demo Venue 1"
type input "Anniversary Celebration"
type input "608389"
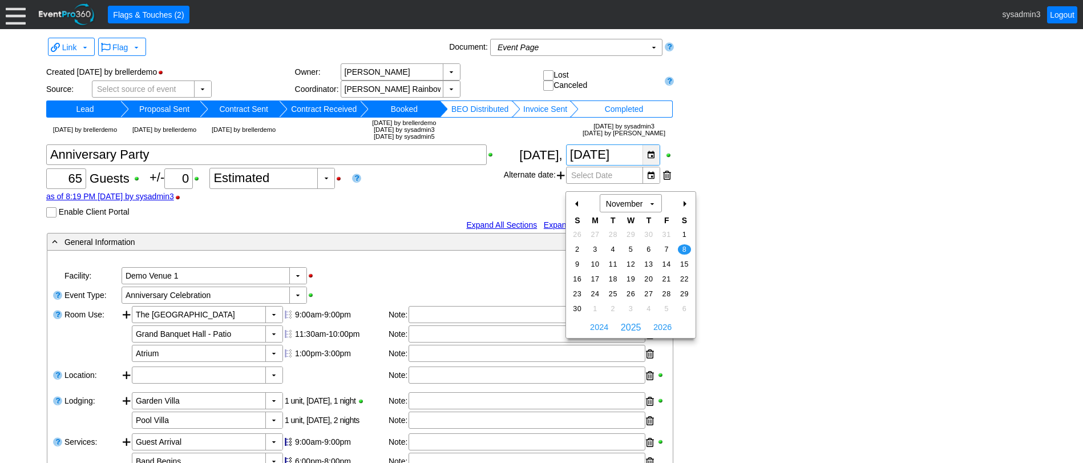
click at [653, 165] on div "▼" at bounding box center [650, 155] width 17 height 20
click at [577, 205] on div "-" at bounding box center [577, 203] width 18 height 19
click at [575, 249] on span "5" at bounding box center [576, 249] width 13 height 10
type input "[DATE]"
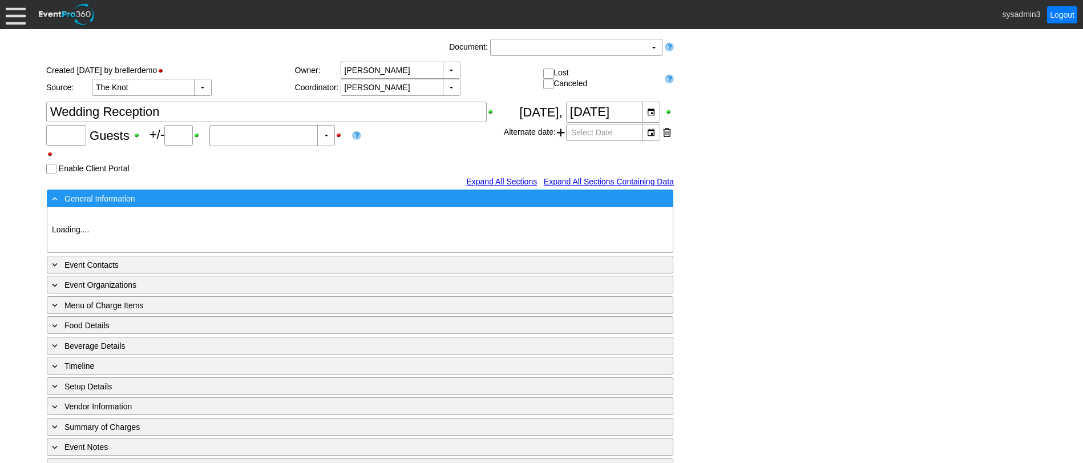
type input "120"
type input "Confirmed"
type input "Demo Venue 1"
type input "Wedding"
type input "[URL][DOMAIN_NAME]"
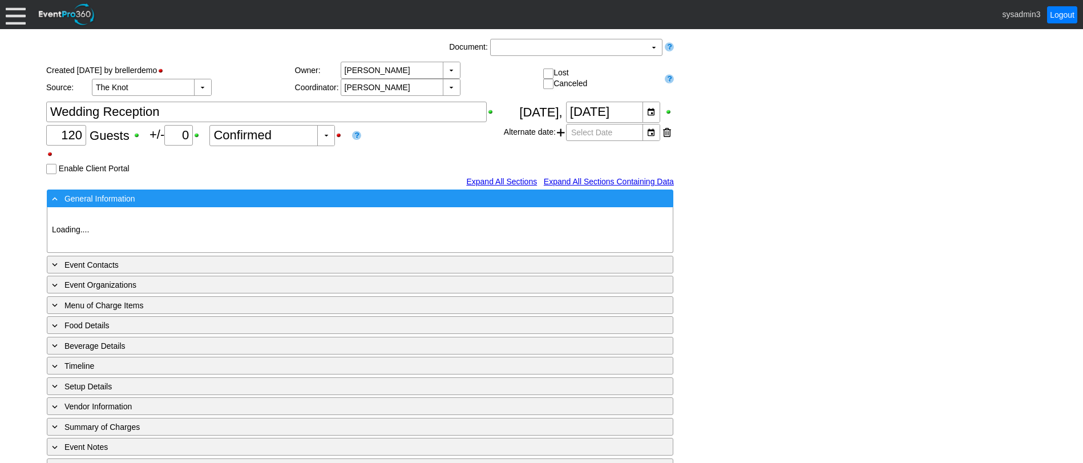
type input "675609"
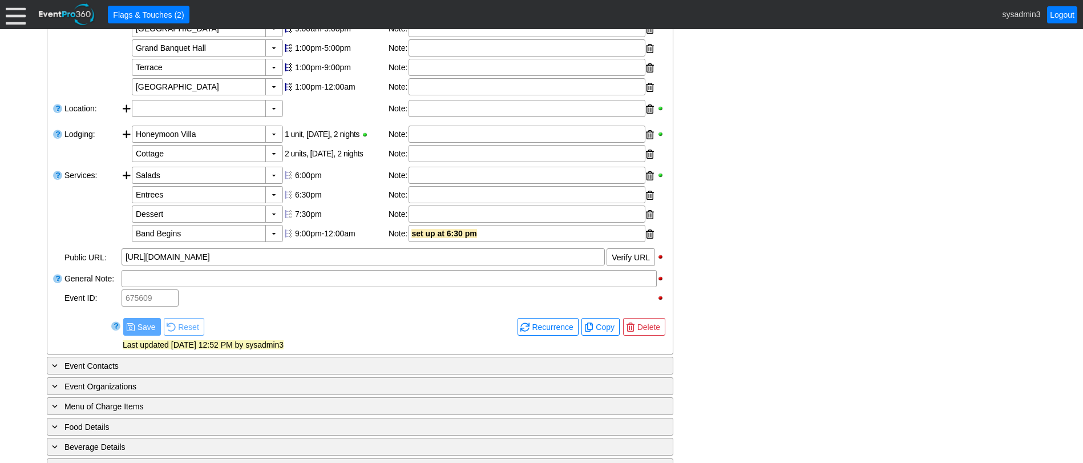
scroll to position [285, 0]
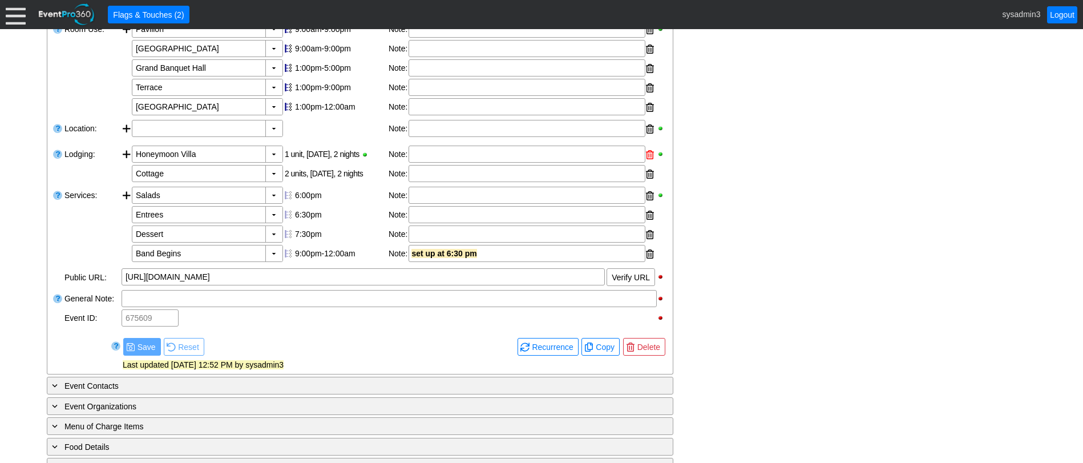
click at [648, 163] on div at bounding box center [650, 154] width 8 height 17
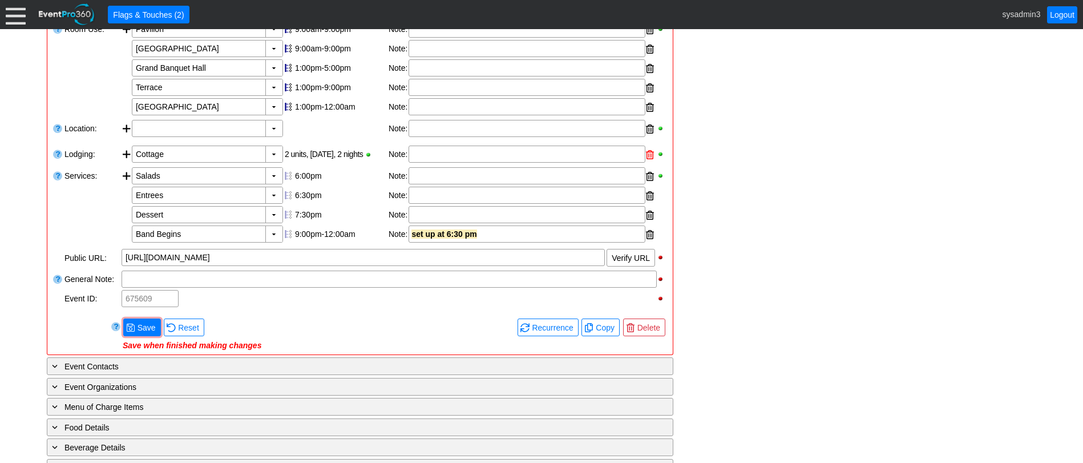
click at [648, 163] on div at bounding box center [650, 154] width 8 height 17
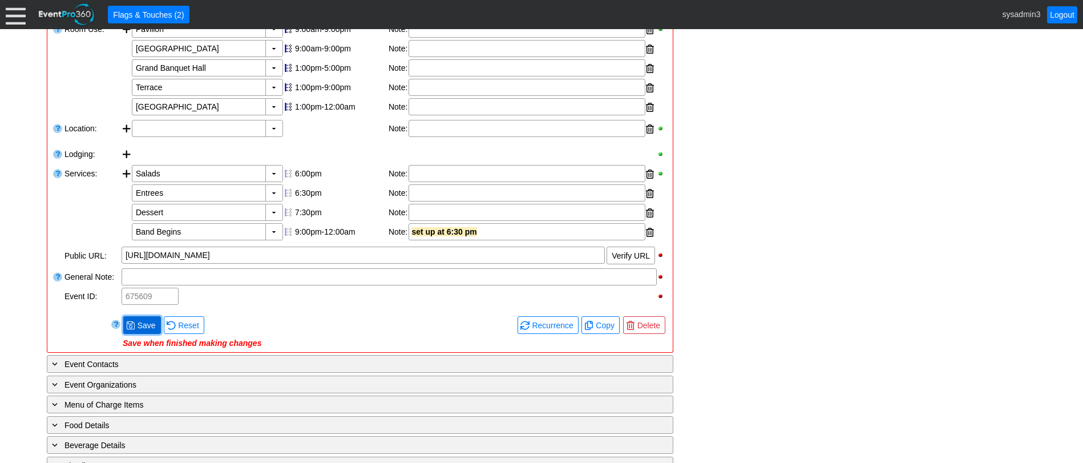
click at [137, 334] on span "● Save" at bounding box center [142, 325] width 38 height 18
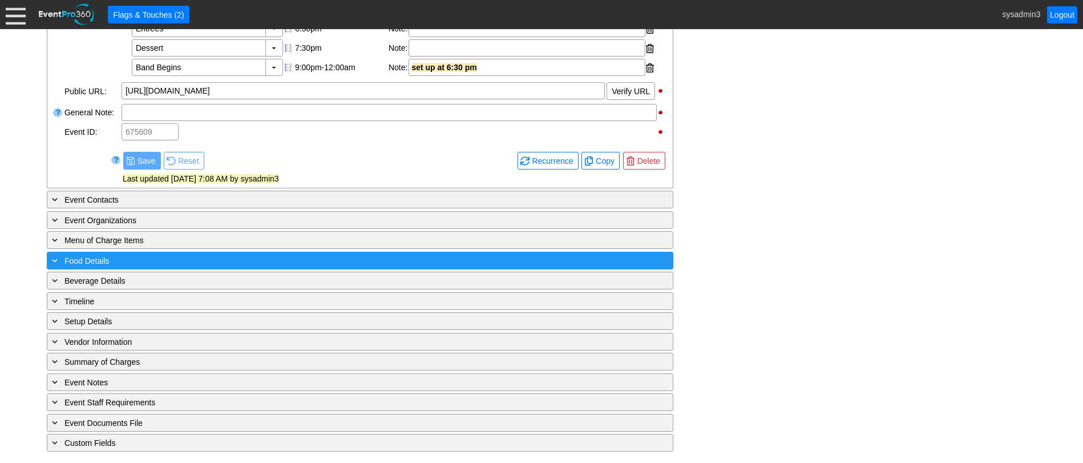
scroll to position [472, 0]
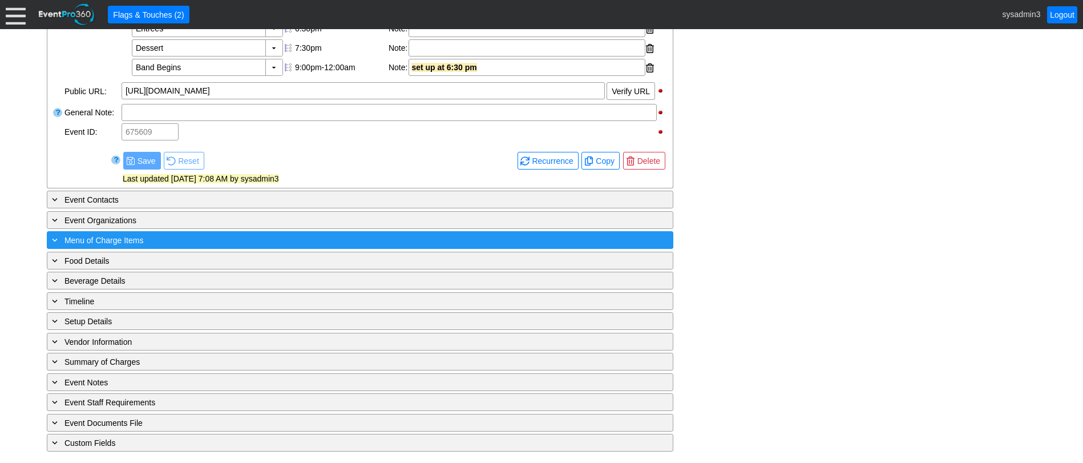
click at [176, 239] on div "+ Menu of Charge Items" at bounding box center [337, 239] width 574 height 13
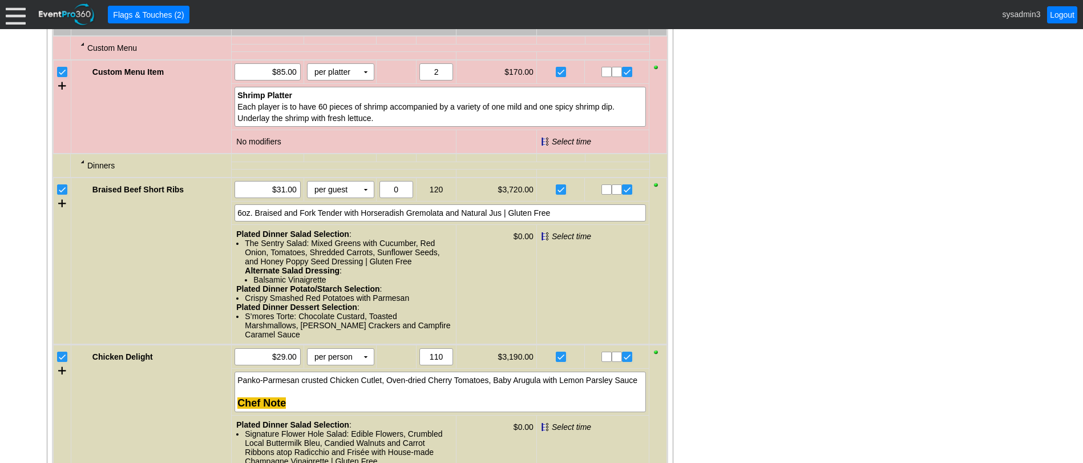
scroll to position [986, 0]
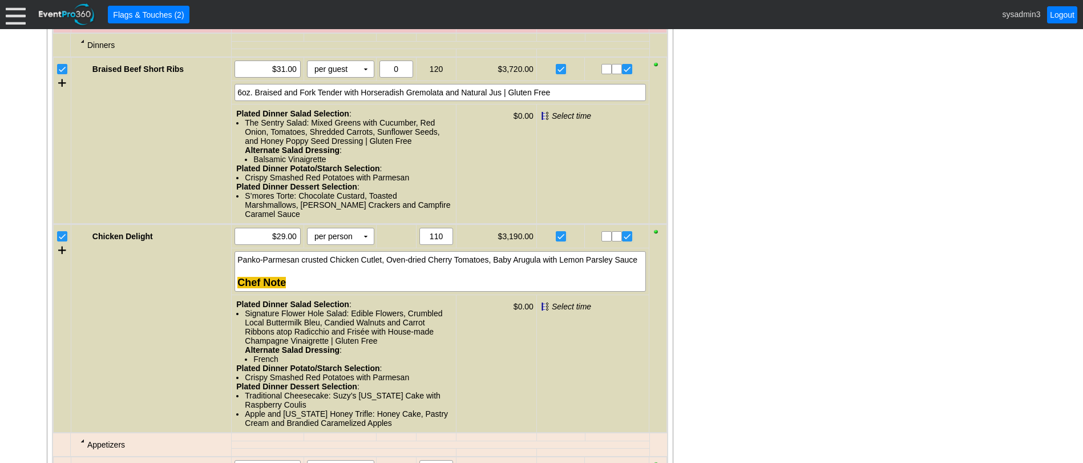
click at [67, 243] on input "checkbox" at bounding box center [63, 237] width 11 height 11
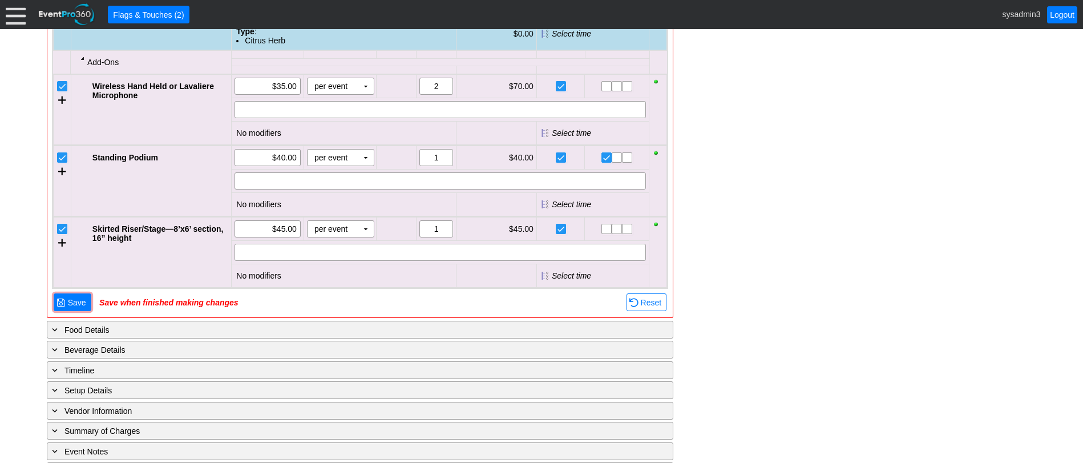
scroll to position [1556, 0]
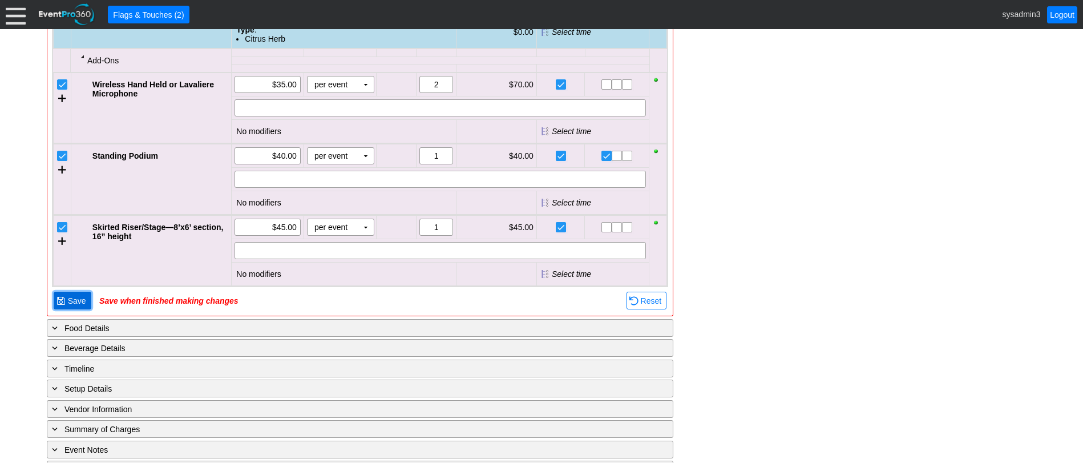
click at [83, 306] on span "Save" at bounding box center [77, 300] width 23 height 11
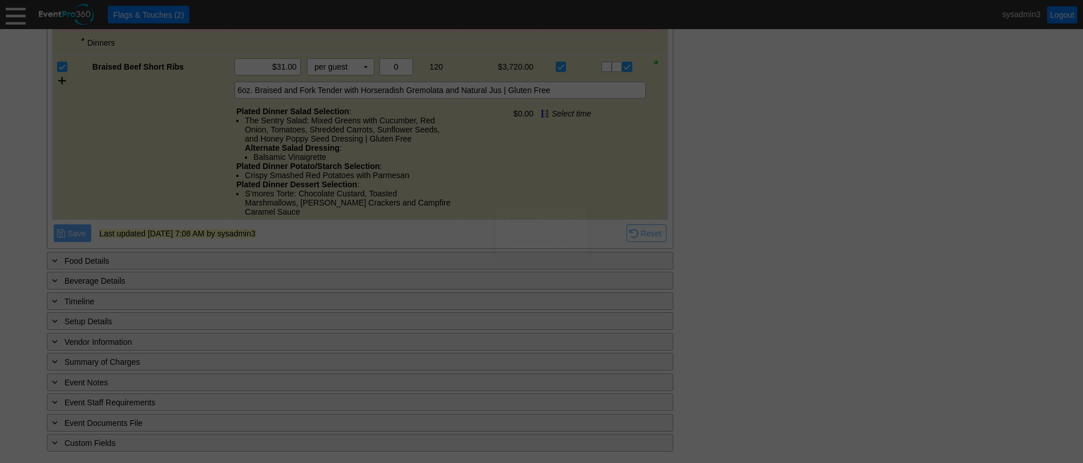
scroll to position [717, 0]
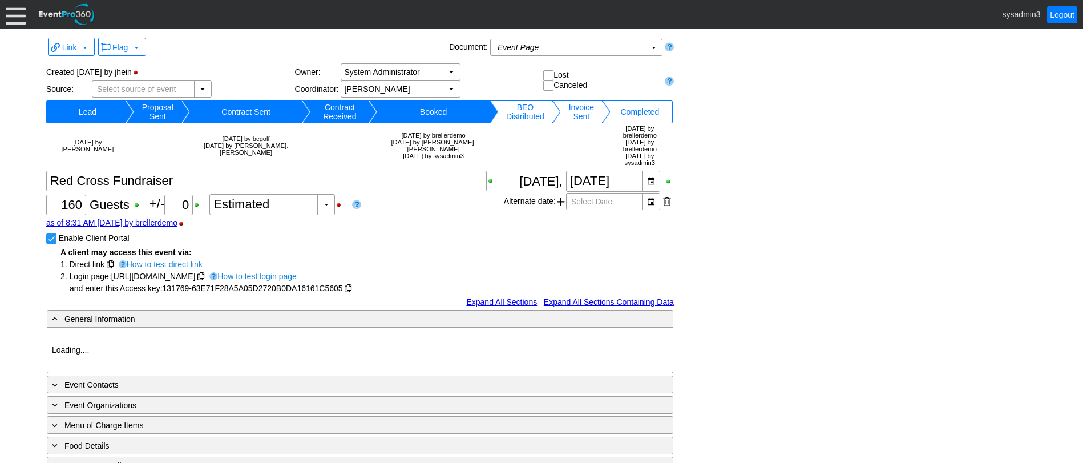
type input "Demo Venue 1"
type input "Fundraiser"
type input "131769"
